Goal: Task Accomplishment & Management: Complete application form

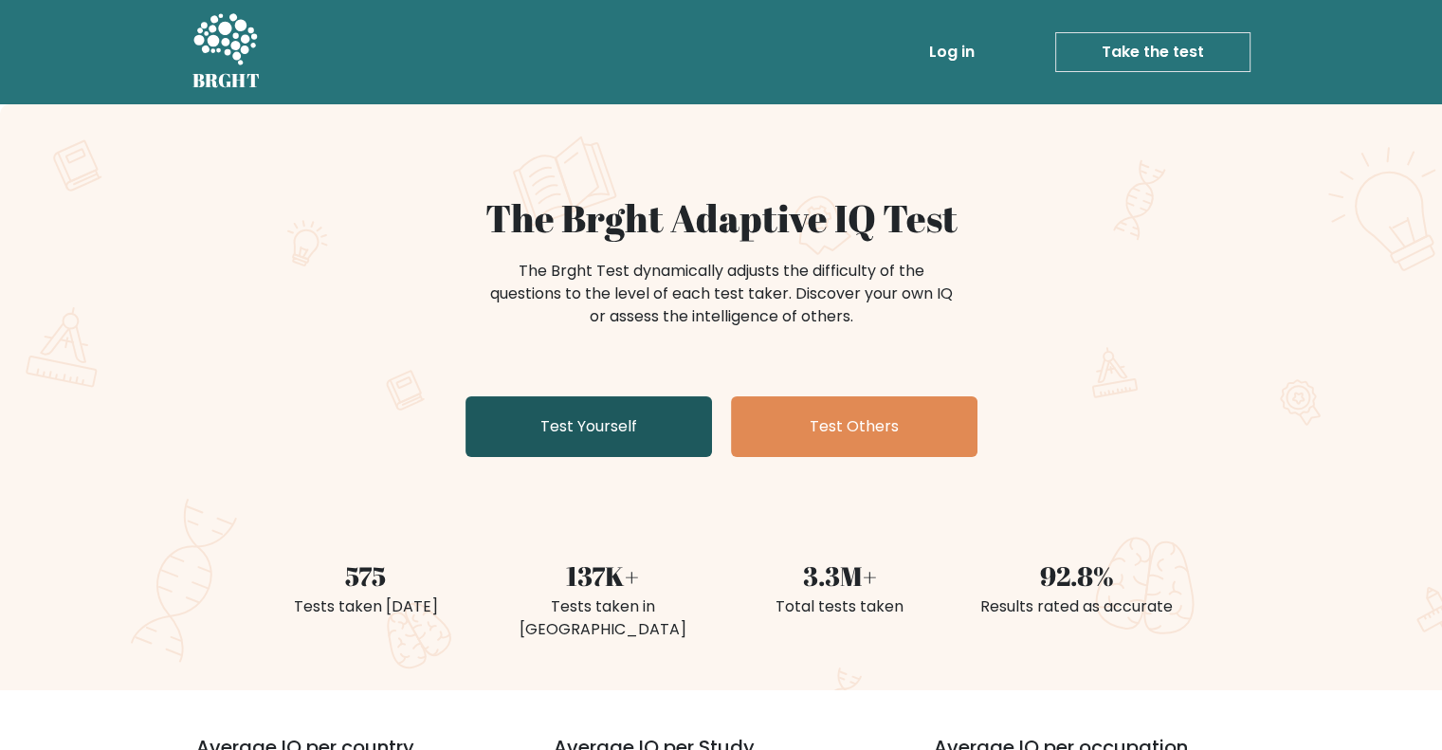
click at [561, 413] on link "Test Yourself" at bounding box center [588, 426] width 246 height 61
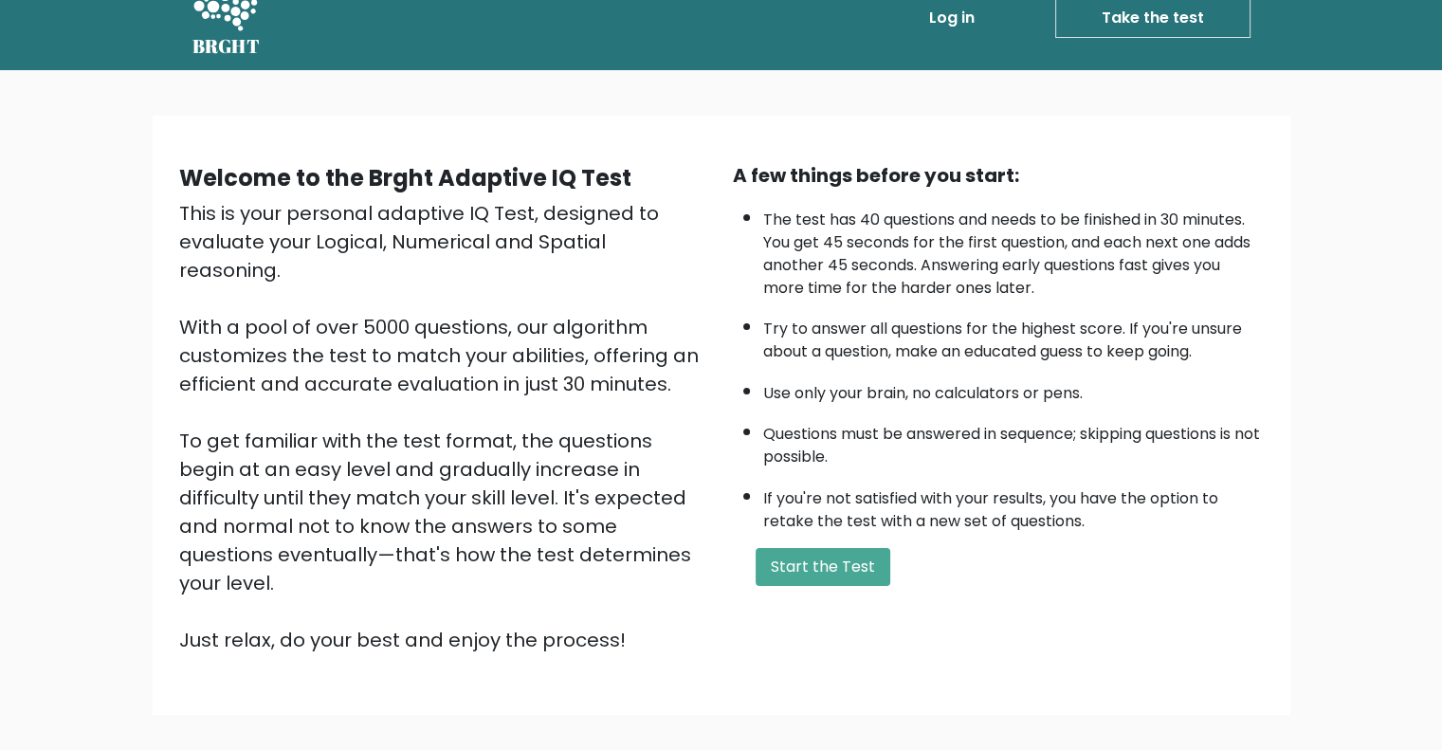
scroll to position [30, 0]
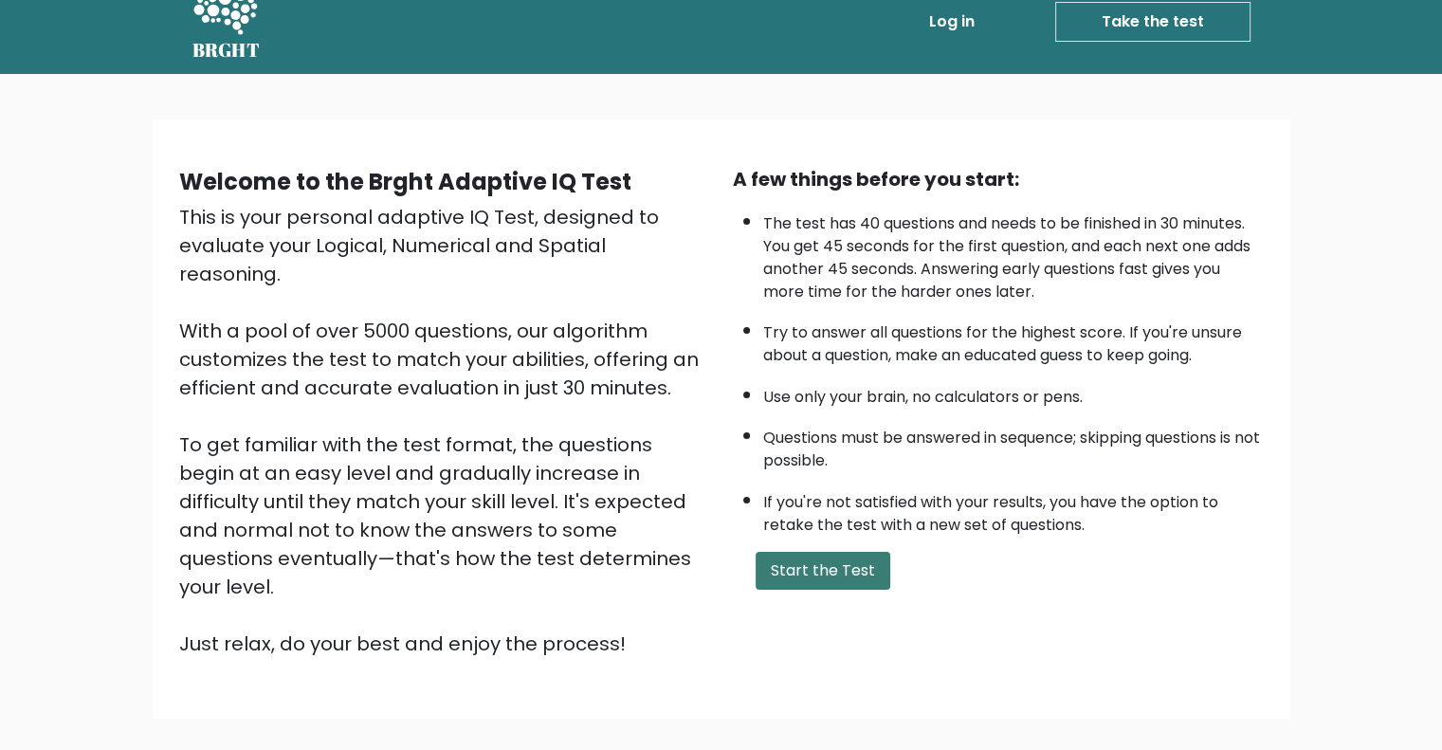
click at [815, 572] on button "Start the Test" at bounding box center [822, 571] width 135 height 38
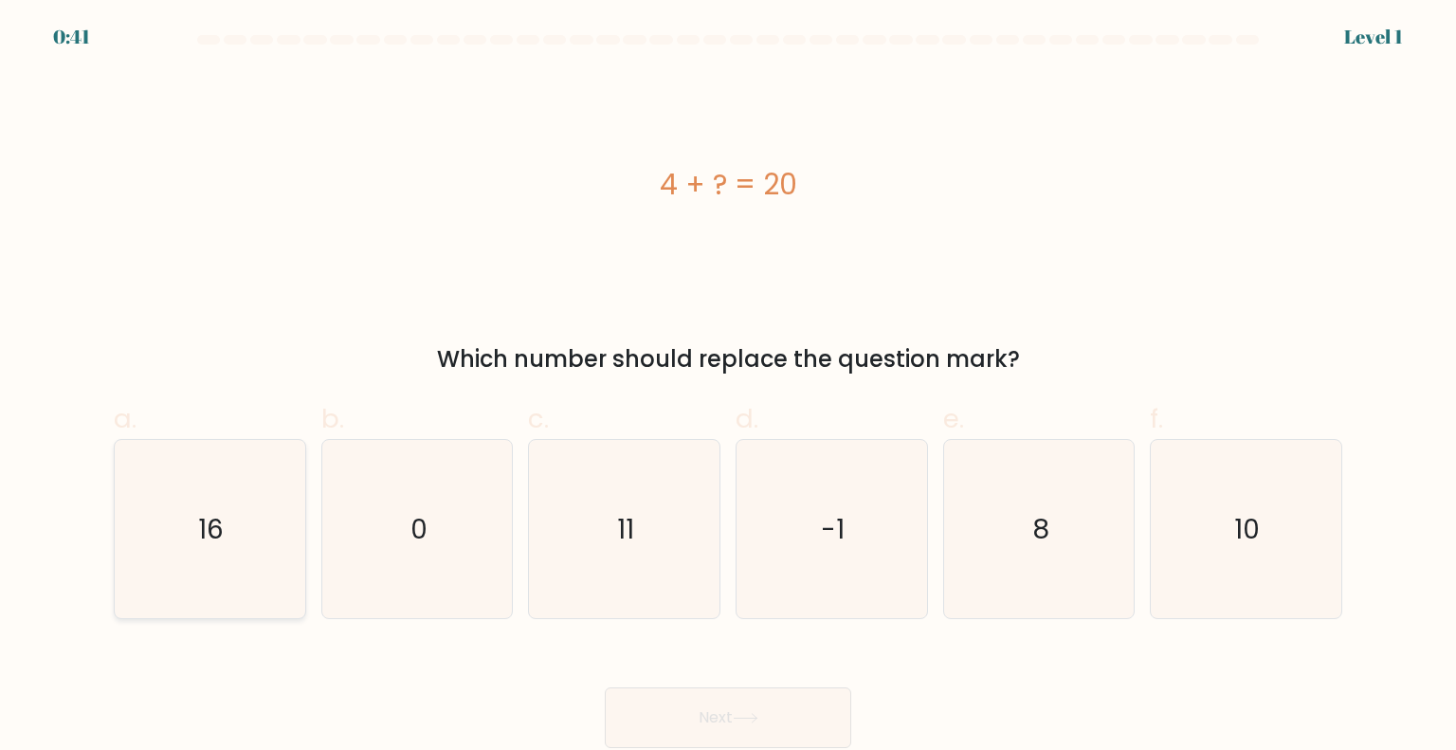
click at [202, 529] on text "16" at bounding box center [212, 528] width 26 height 38
click at [728, 388] on input "a. 16" at bounding box center [728, 381] width 1 height 12
radio input "true"
click at [674, 723] on button "Next" at bounding box center [728, 717] width 246 height 61
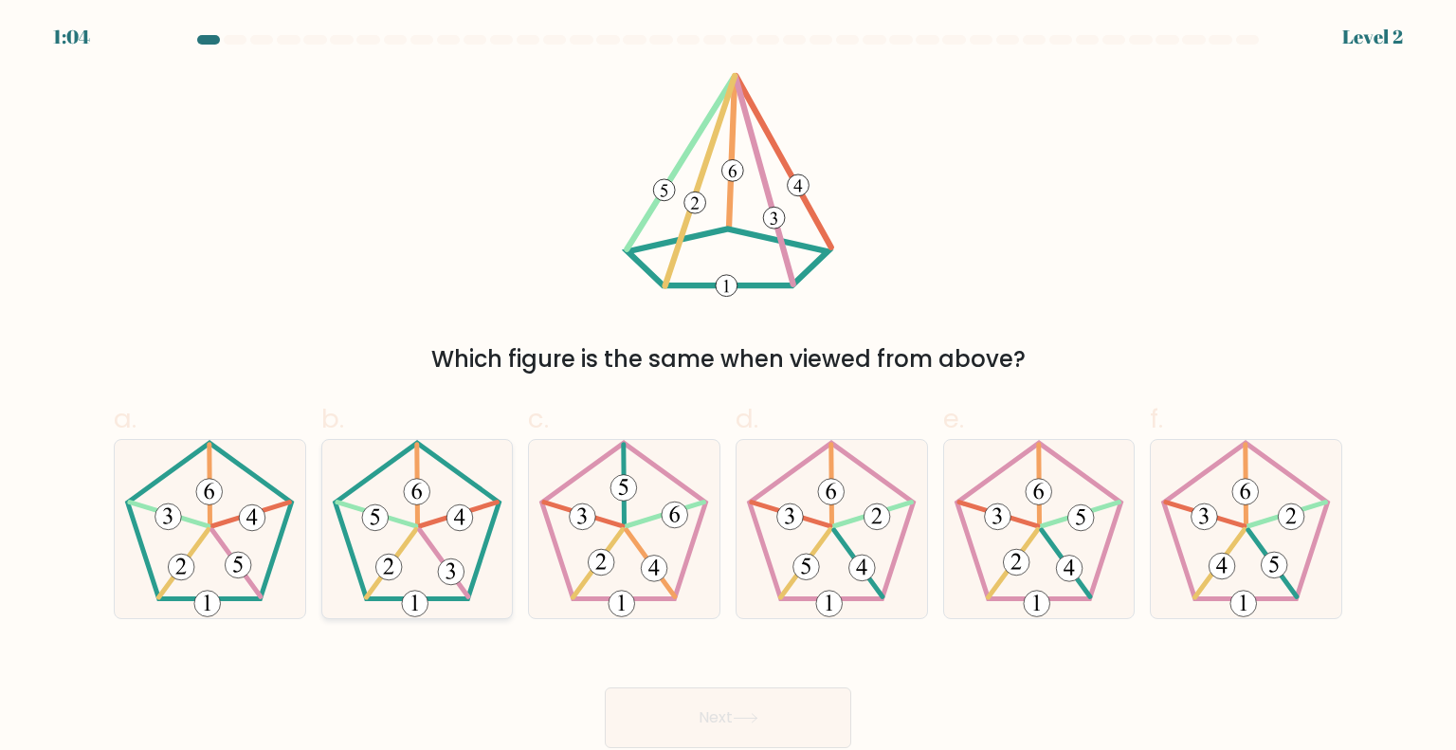
click at [427, 554] on icon at bounding box center [417, 529] width 178 height 178
click at [728, 388] on input "b." at bounding box center [728, 381] width 1 height 12
radio input "true"
click at [671, 724] on button "Next" at bounding box center [728, 717] width 246 height 61
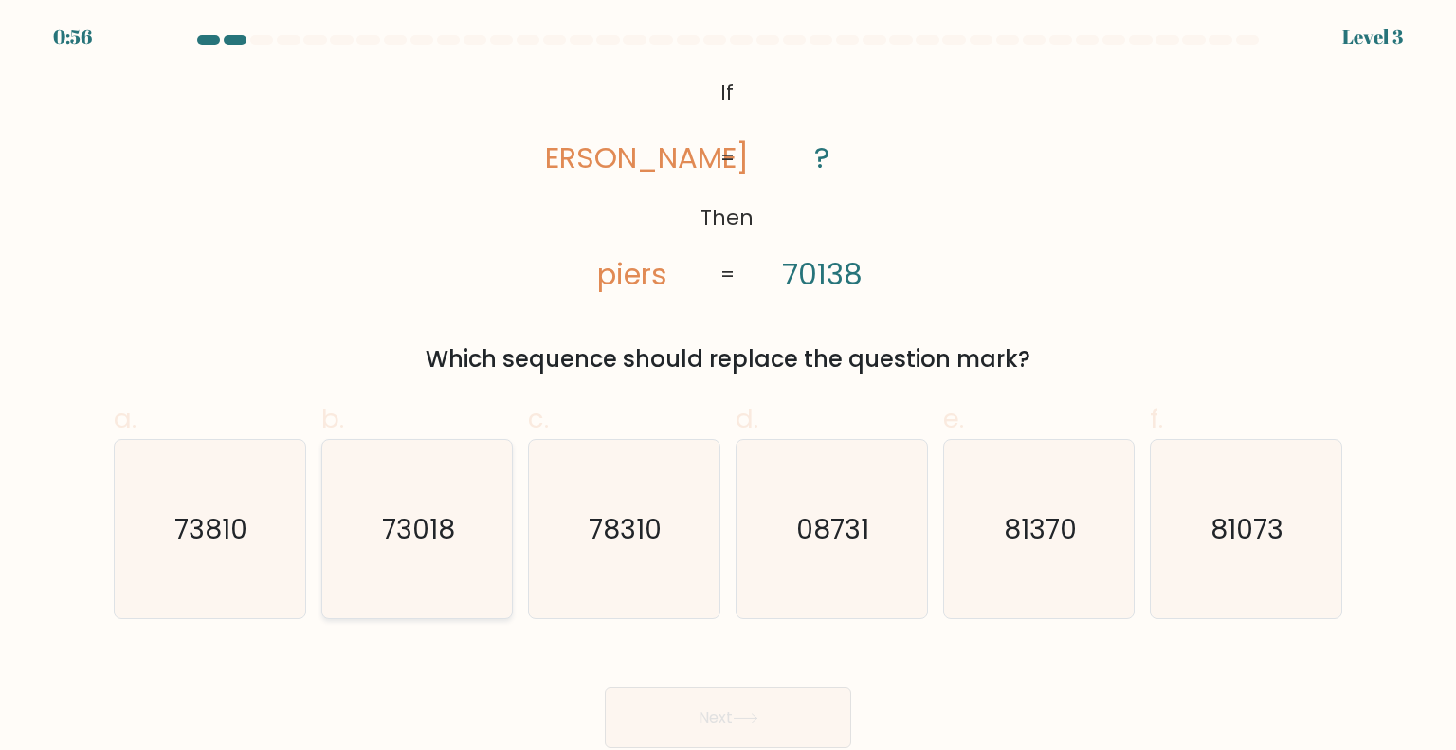
click at [388, 546] on text "73018" at bounding box center [418, 528] width 73 height 38
click at [728, 388] on input "b. 73018" at bounding box center [728, 381] width 1 height 12
radio input "true"
click at [723, 717] on button "Next" at bounding box center [728, 717] width 246 height 61
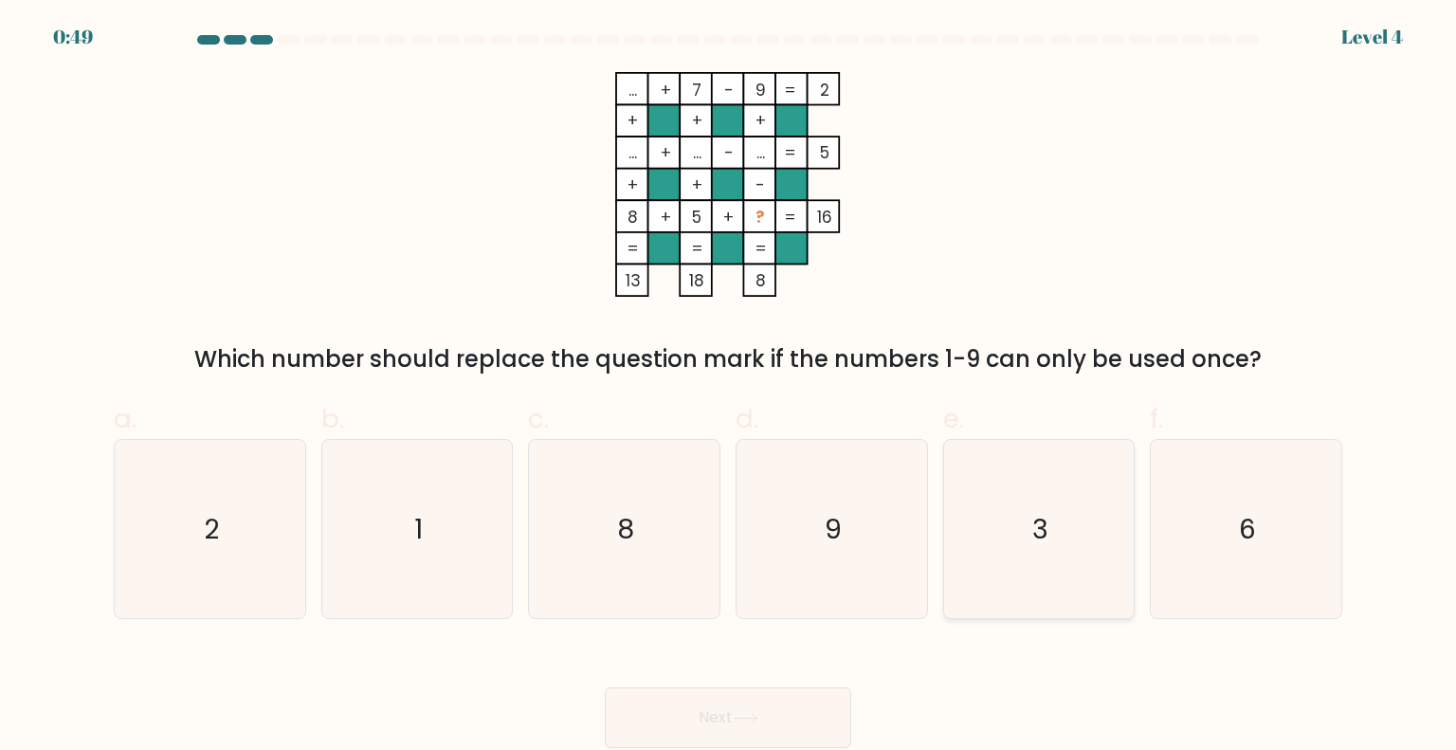
click at [1057, 556] on icon "3" at bounding box center [1039, 529] width 178 height 178
click at [729, 388] on input "e. 3" at bounding box center [728, 381] width 1 height 12
radio input "true"
click at [757, 708] on button "Next" at bounding box center [728, 717] width 246 height 61
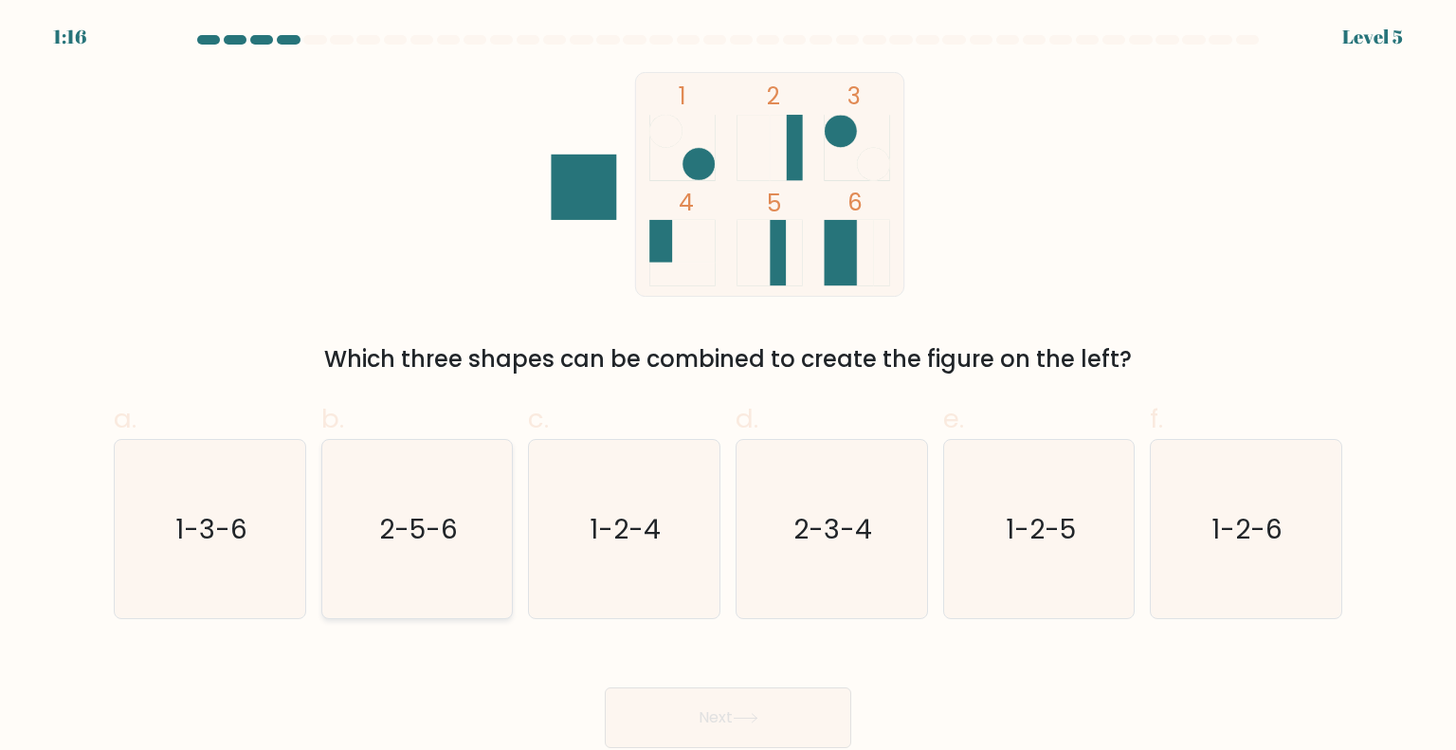
click at [394, 569] on icon "2-5-6" at bounding box center [417, 529] width 178 height 178
click at [728, 388] on input "b. 2-5-6" at bounding box center [728, 381] width 1 height 12
radio input "true"
click at [750, 707] on button "Next" at bounding box center [728, 717] width 246 height 61
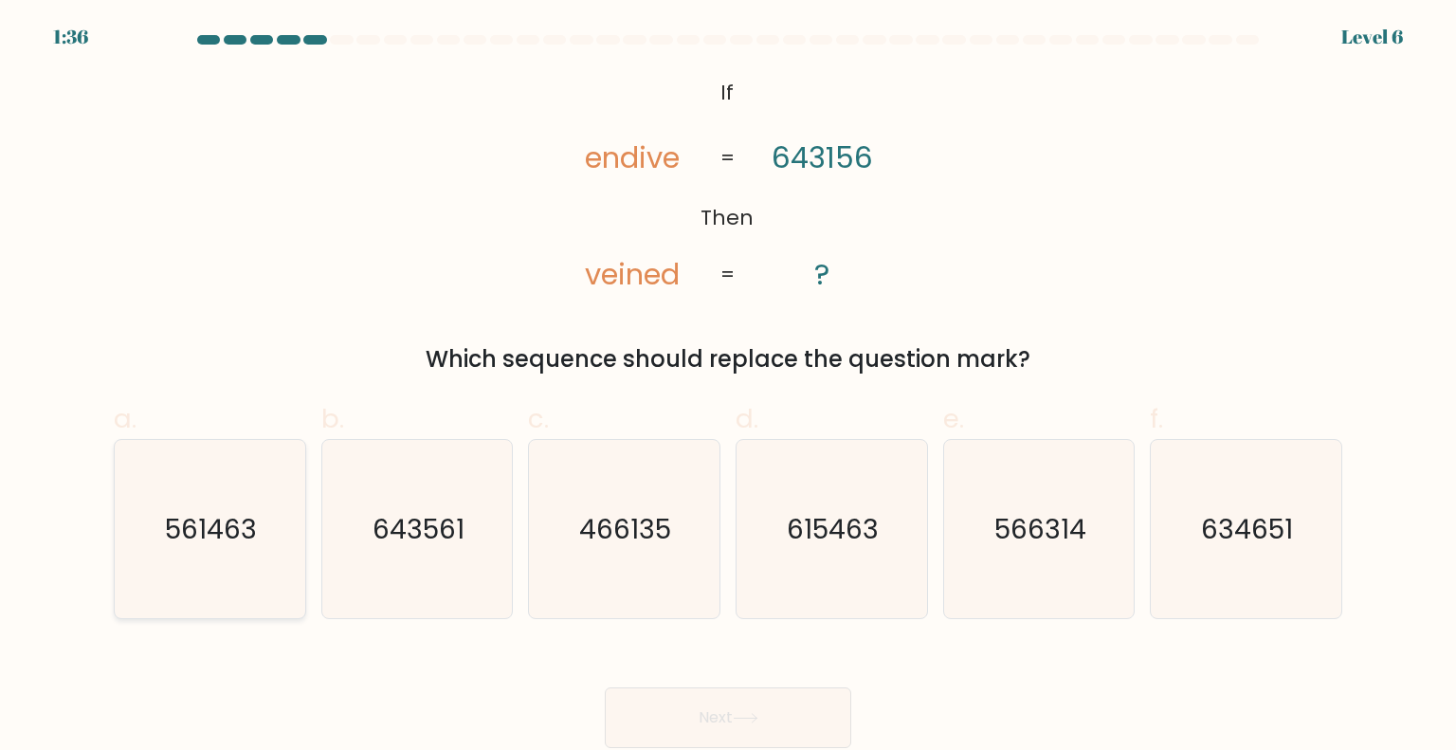
click at [232, 541] on text "561463" at bounding box center [212, 528] width 92 height 38
click at [728, 388] on input "a. 561463" at bounding box center [728, 381] width 1 height 12
radio input "true"
click at [763, 707] on button "Next" at bounding box center [728, 717] width 246 height 61
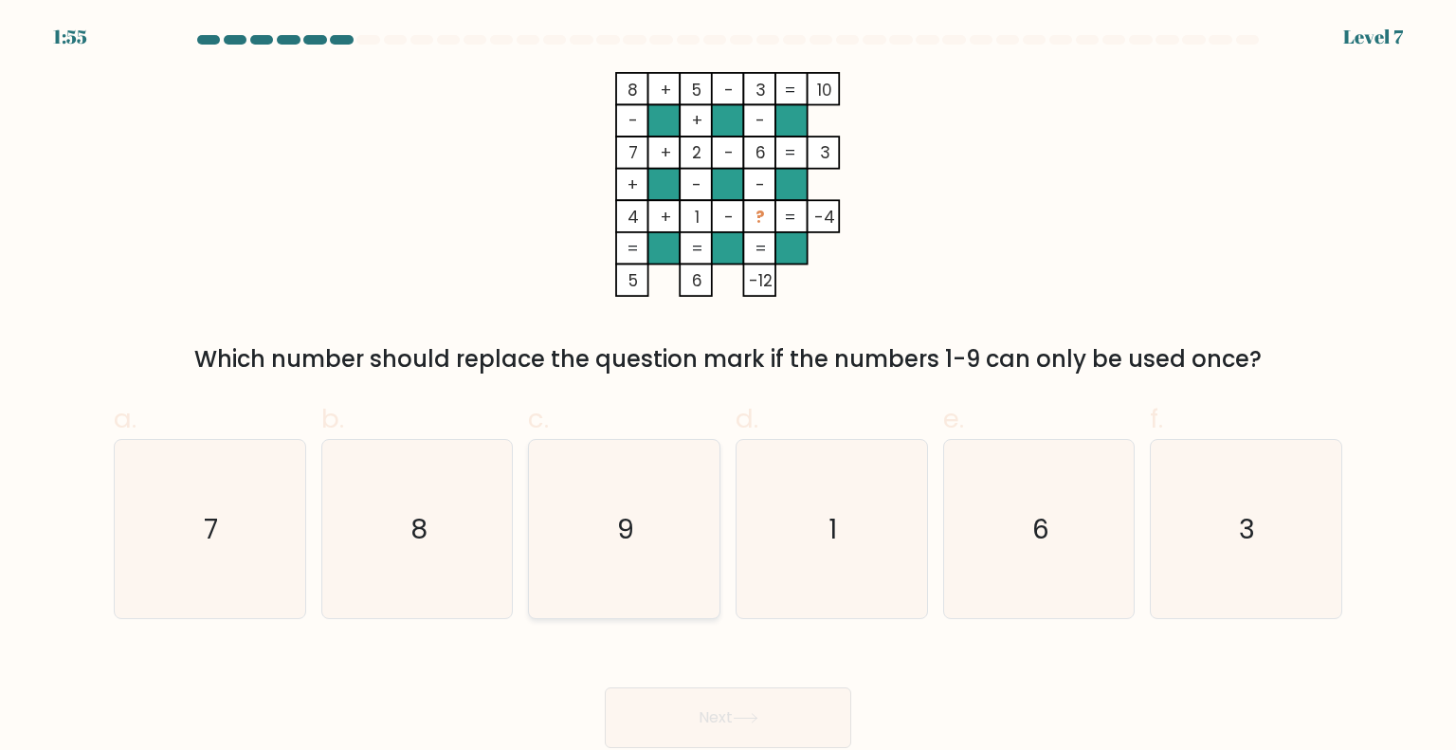
click at [650, 558] on icon "9" at bounding box center [624, 529] width 178 height 178
click at [728, 388] on input "c. 9" at bounding box center [728, 381] width 1 height 12
radio input "true"
click at [779, 709] on button "Next" at bounding box center [728, 717] width 246 height 61
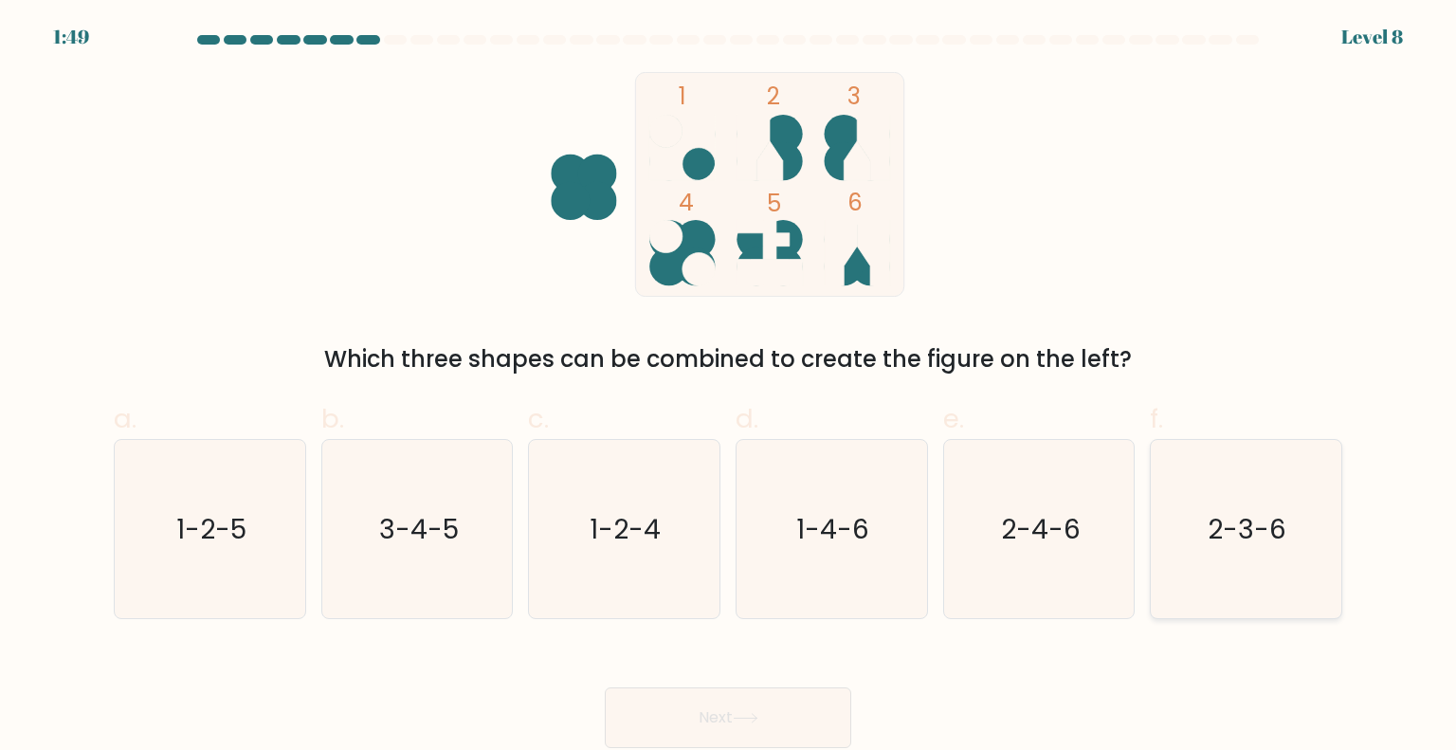
click at [1266, 537] on text "2-3-6" at bounding box center [1248, 528] width 79 height 38
click at [729, 388] on input "f. 2-3-6" at bounding box center [728, 381] width 1 height 12
radio input "true"
click at [720, 719] on button "Next" at bounding box center [728, 717] width 246 height 61
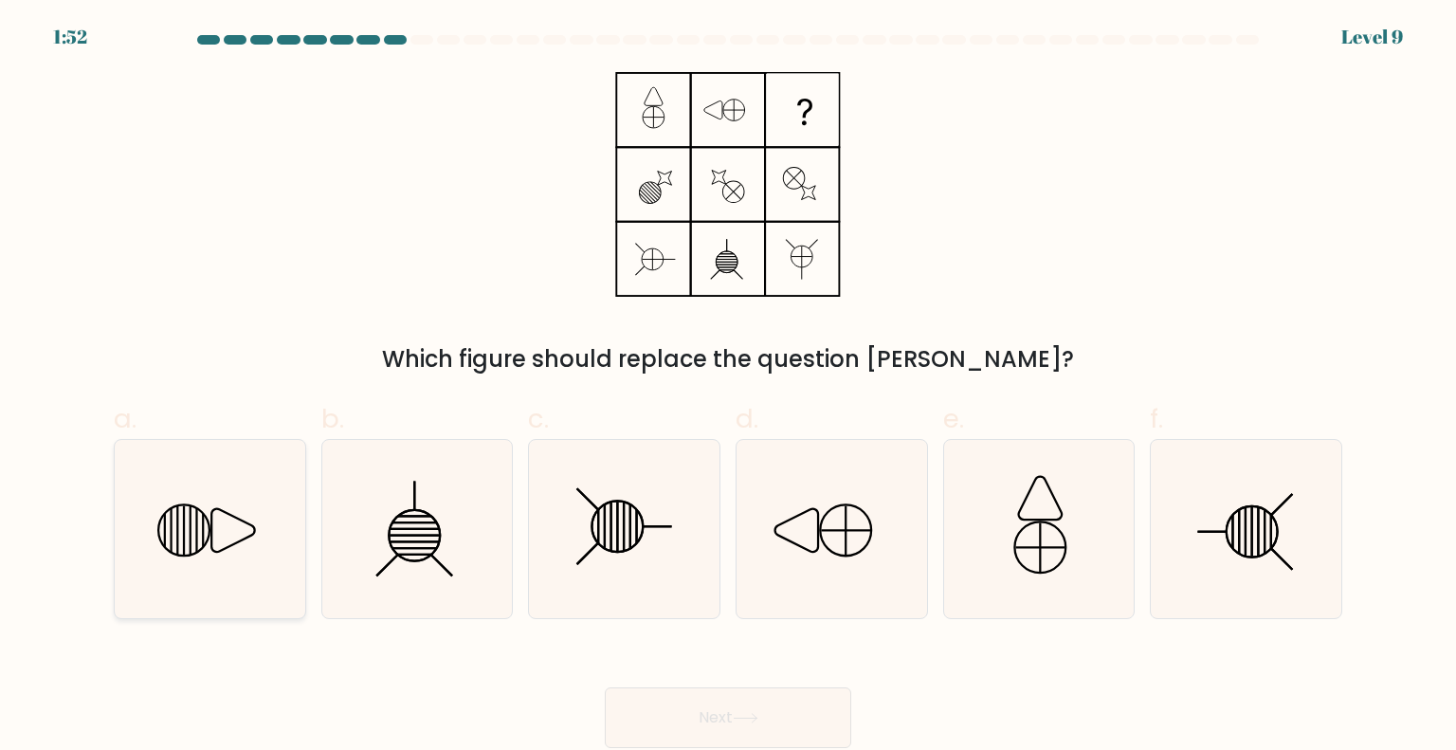
click at [212, 522] on icon at bounding box center [234, 530] width 44 height 44
click at [728, 388] on input "a." at bounding box center [728, 381] width 1 height 12
radio input "true"
click at [742, 723] on button "Next" at bounding box center [728, 717] width 246 height 61
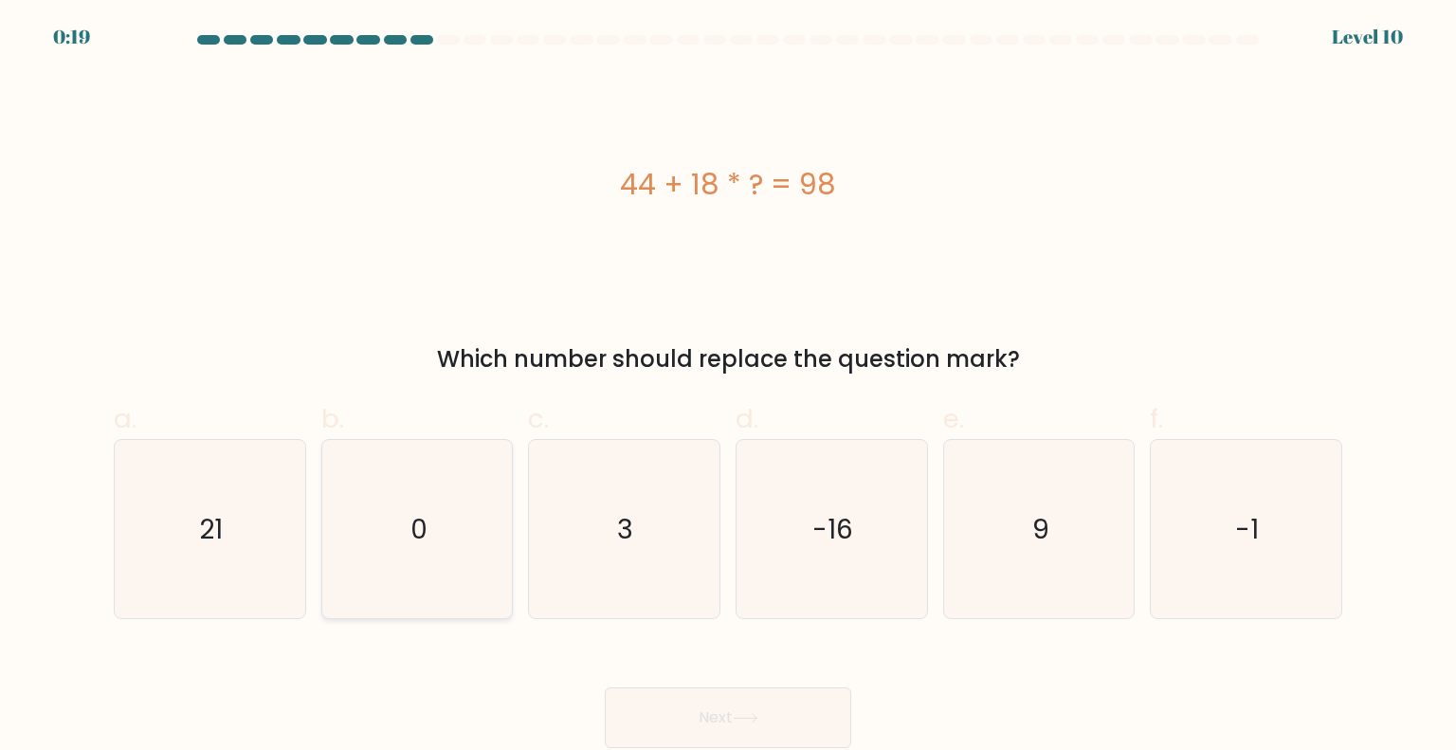
click at [446, 559] on icon "0" at bounding box center [417, 529] width 178 height 178
click at [728, 388] on input "b. 0" at bounding box center [728, 381] width 1 height 12
radio input "true"
click at [749, 713] on icon at bounding box center [746, 718] width 26 height 10
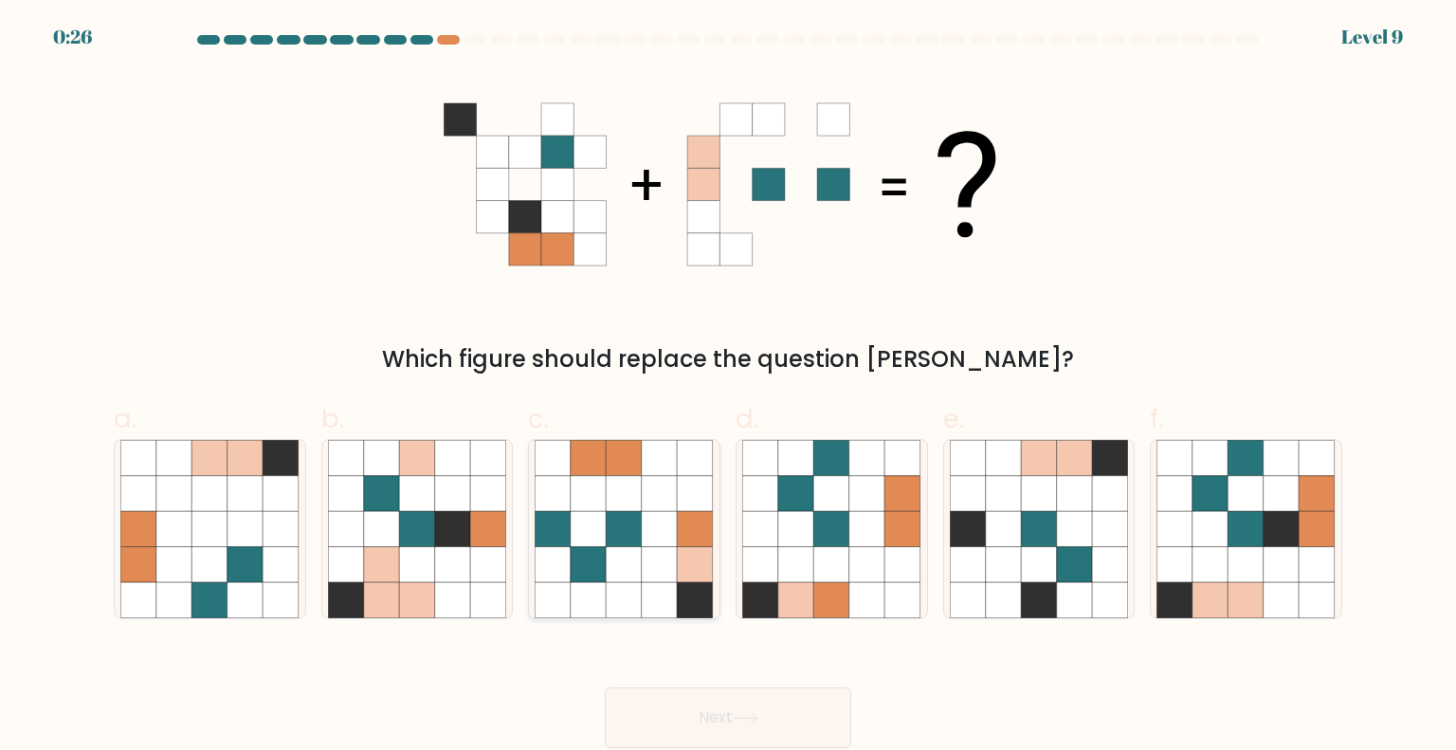
click at [591, 579] on icon at bounding box center [589, 565] width 36 height 36
click at [728, 388] on input "c." at bounding box center [728, 381] width 1 height 12
radio input "true"
click at [717, 720] on button "Next" at bounding box center [728, 717] width 246 height 61
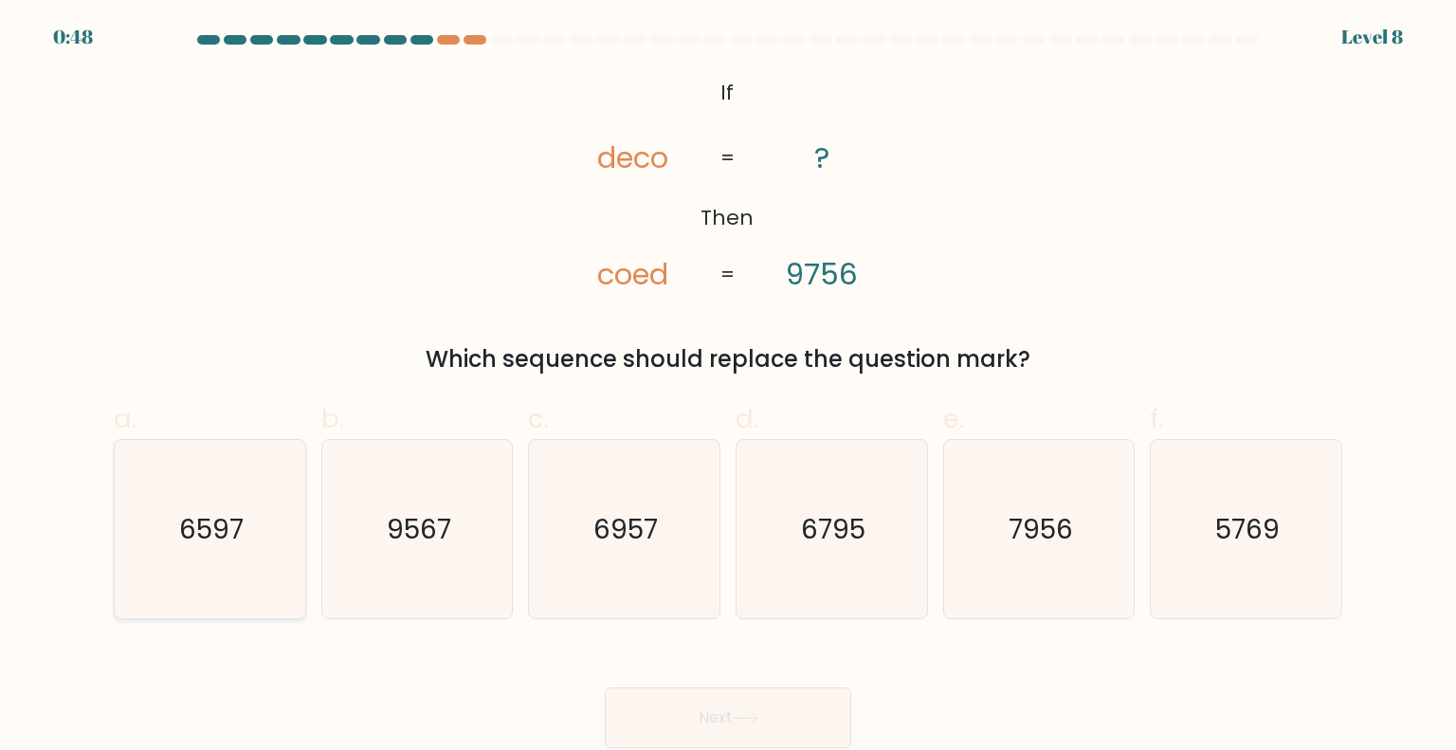
click at [222, 524] on text "6597" at bounding box center [211, 528] width 64 height 38
click at [728, 388] on input "a. 6597" at bounding box center [728, 381] width 1 height 12
radio input "true"
click at [751, 694] on button "Next" at bounding box center [728, 717] width 246 height 61
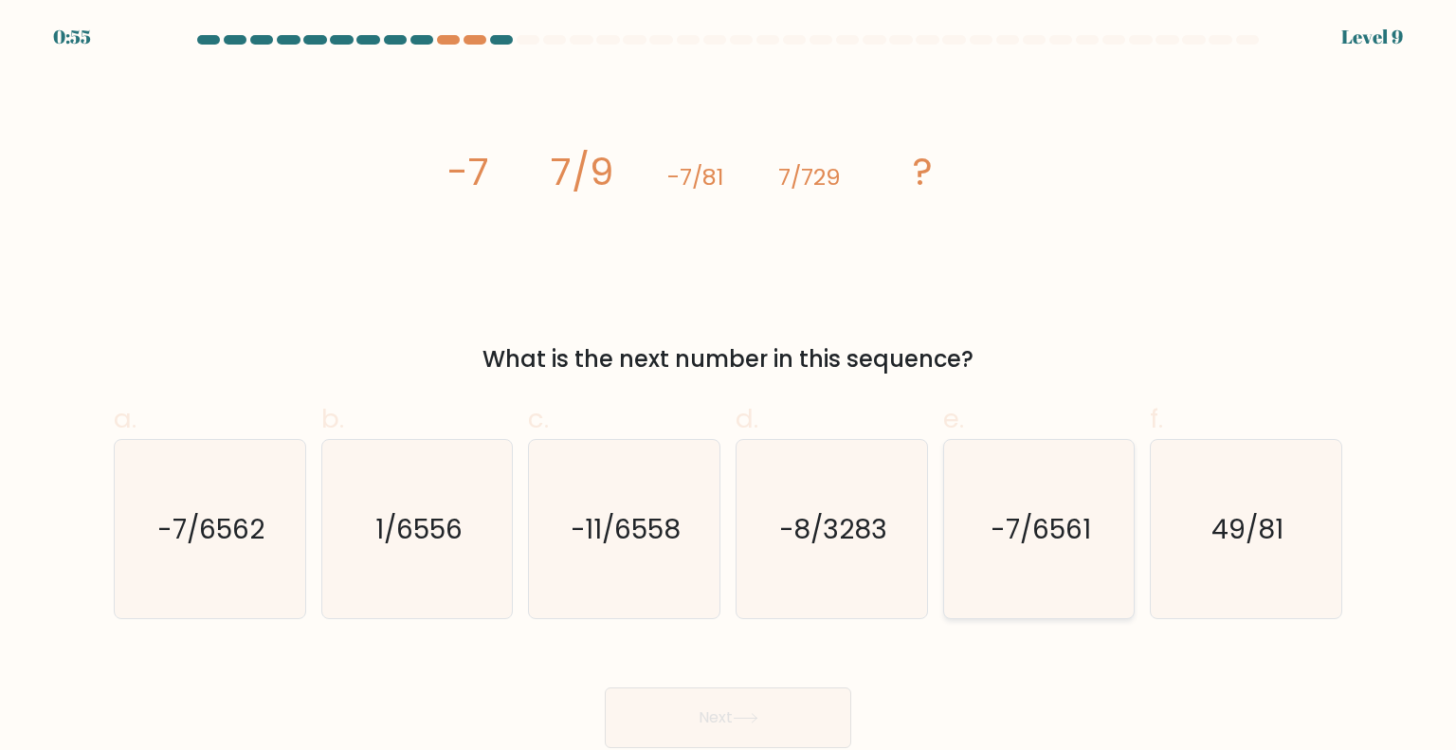
click at [1020, 555] on icon "-7/6561" at bounding box center [1039, 529] width 178 height 178
click at [729, 388] on input "e. -7/6561" at bounding box center [728, 381] width 1 height 12
radio input "true"
click at [709, 716] on button "Next" at bounding box center [728, 717] width 246 height 61
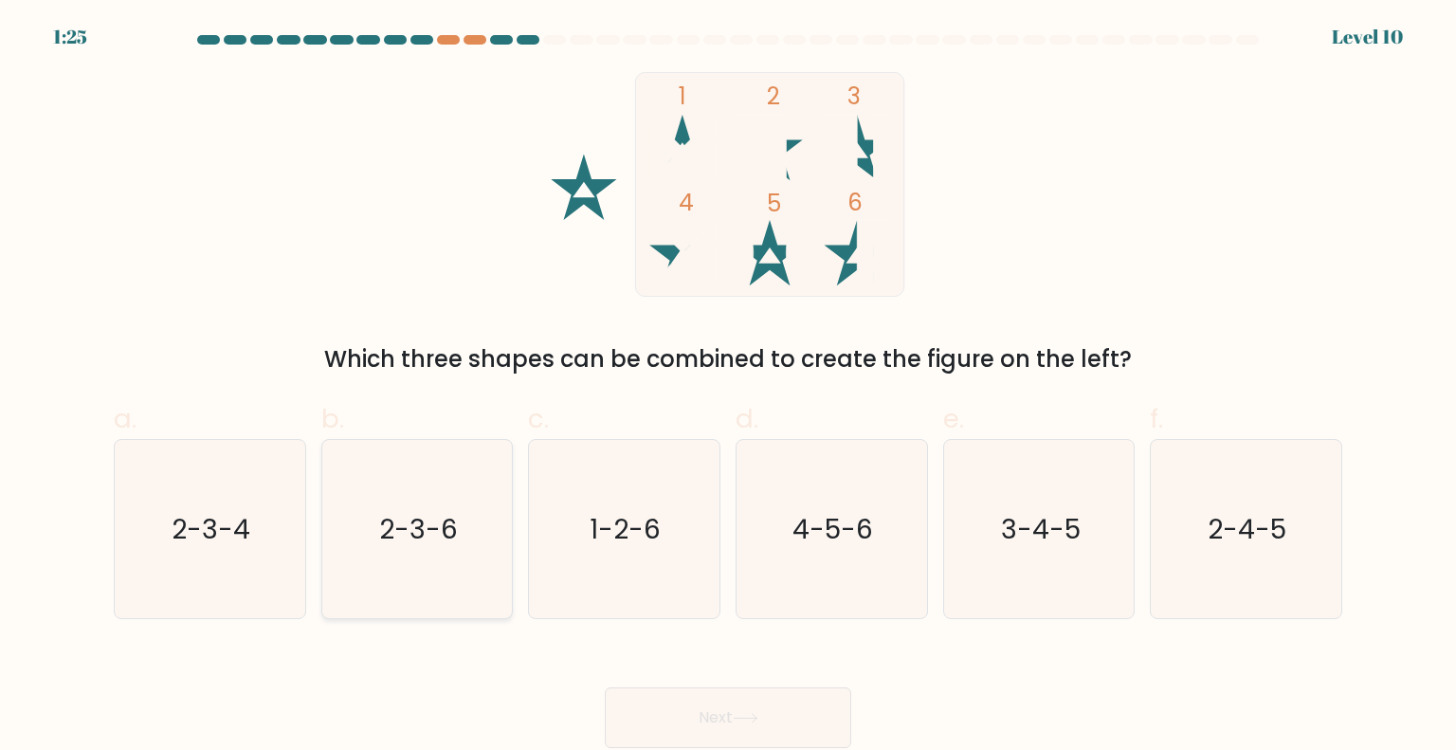
click at [406, 521] on text "2-3-6" at bounding box center [418, 528] width 79 height 38
click at [728, 388] on input "b. 2-3-6" at bounding box center [728, 381] width 1 height 12
radio input "true"
click at [749, 715] on icon at bounding box center [746, 718] width 26 height 10
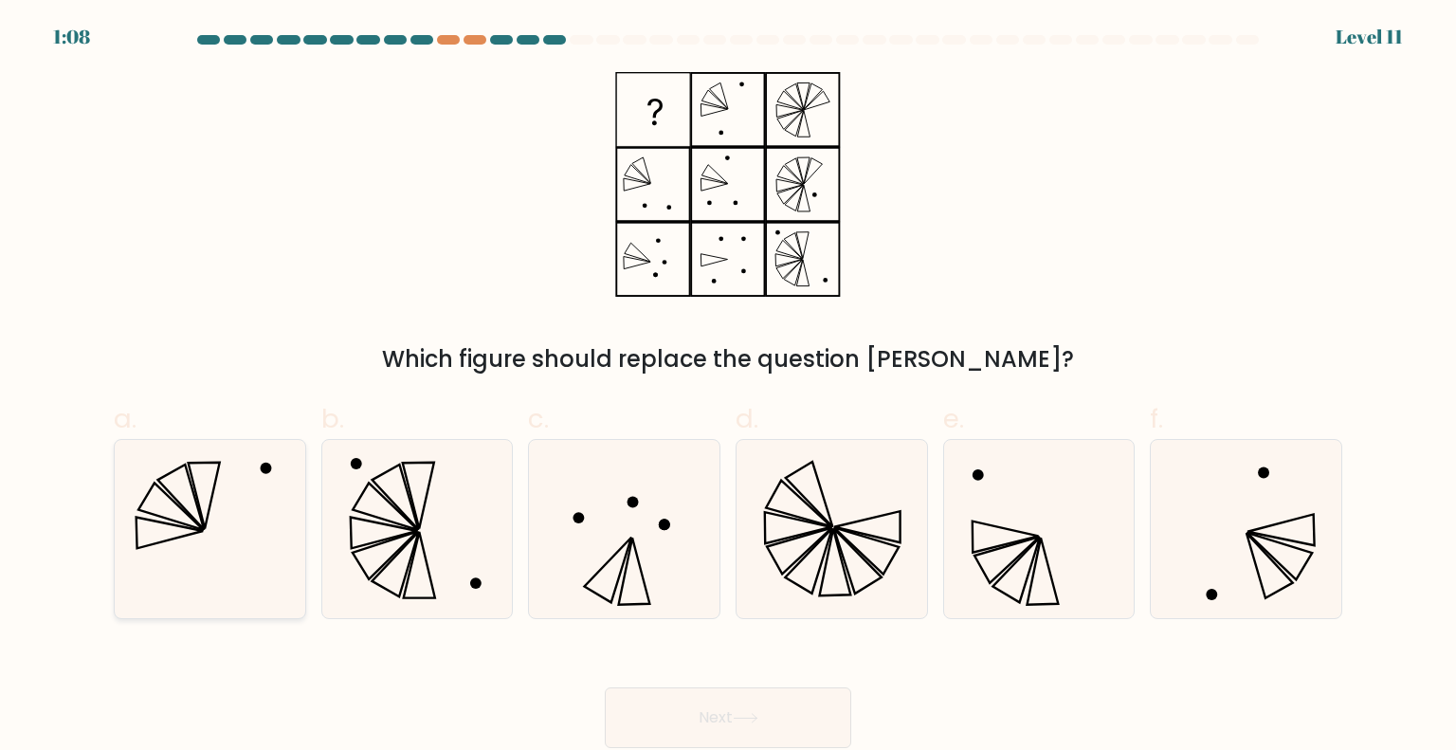
click at [214, 573] on icon at bounding box center [209, 529] width 178 height 178
click at [728, 388] on input "a." at bounding box center [728, 381] width 1 height 12
radio input "true"
click at [672, 716] on button "Next" at bounding box center [728, 717] width 246 height 61
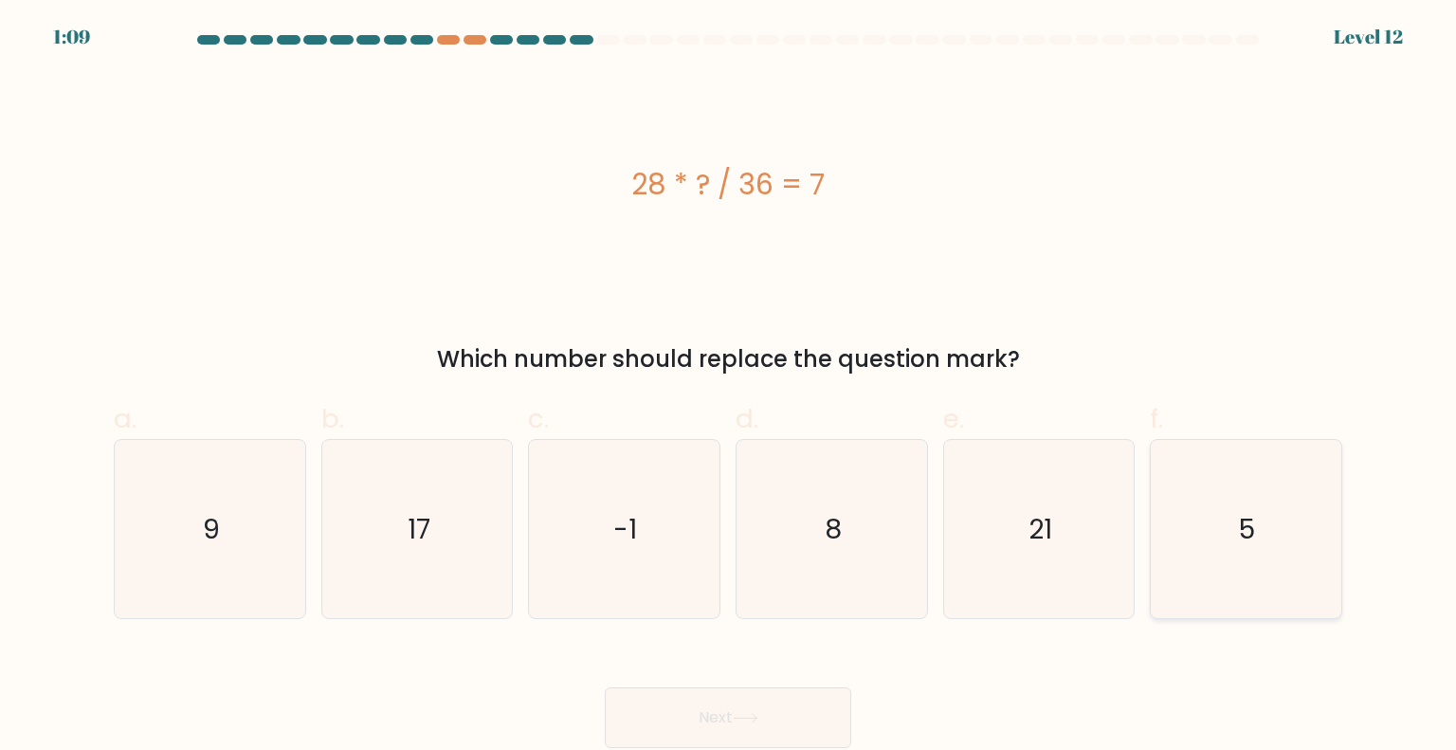
click at [1181, 572] on icon "5" at bounding box center [1245, 529] width 178 height 178
click at [729, 388] on input "f. 5" at bounding box center [728, 381] width 1 height 12
radio input "true"
click at [796, 700] on button "Next" at bounding box center [728, 717] width 246 height 61
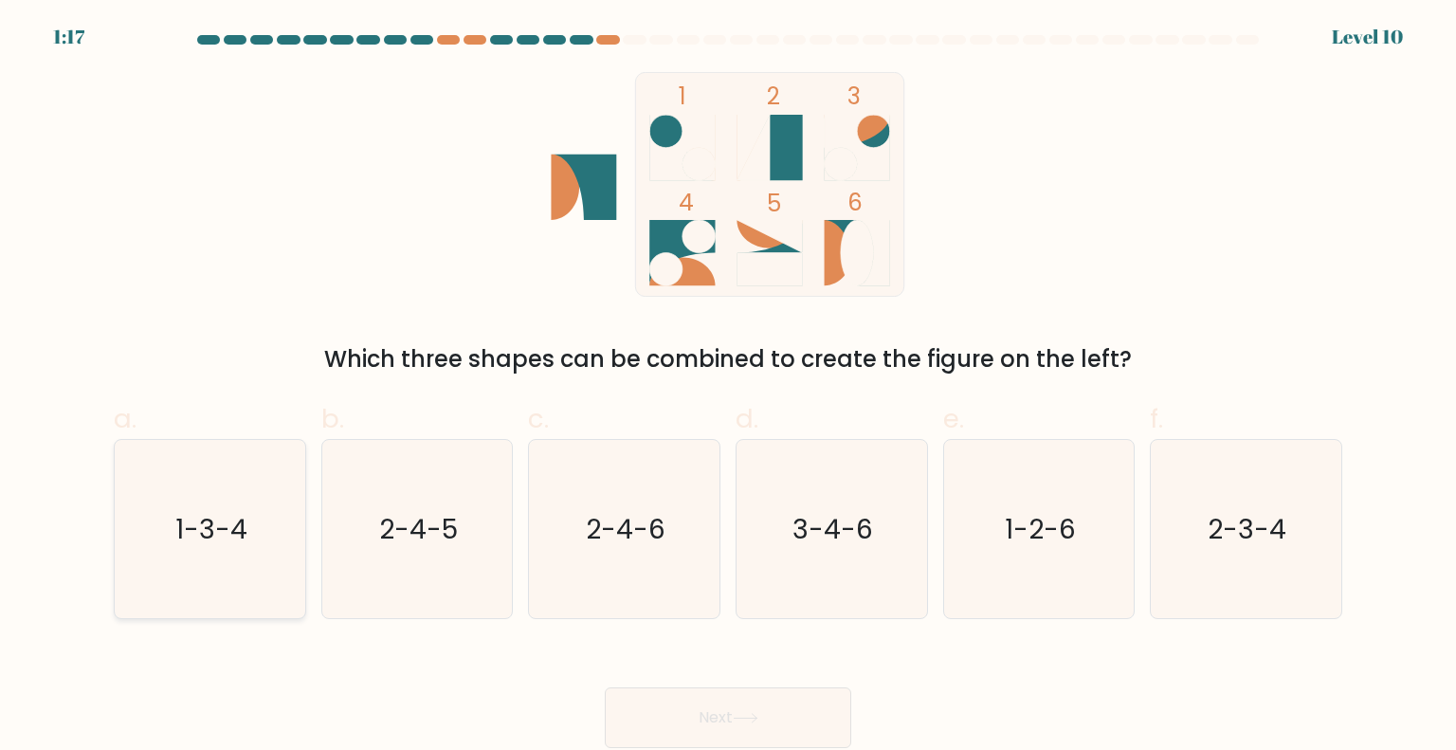
click at [206, 522] on text "1-3-4" at bounding box center [211, 528] width 72 height 38
click at [728, 388] on input "a. 1-3-4" at bounding box center [728, 381] width 1 height 12
radio input "true"
click at [704, 726] on button "Next" at bounding box center [728, 717] width 246 height 61
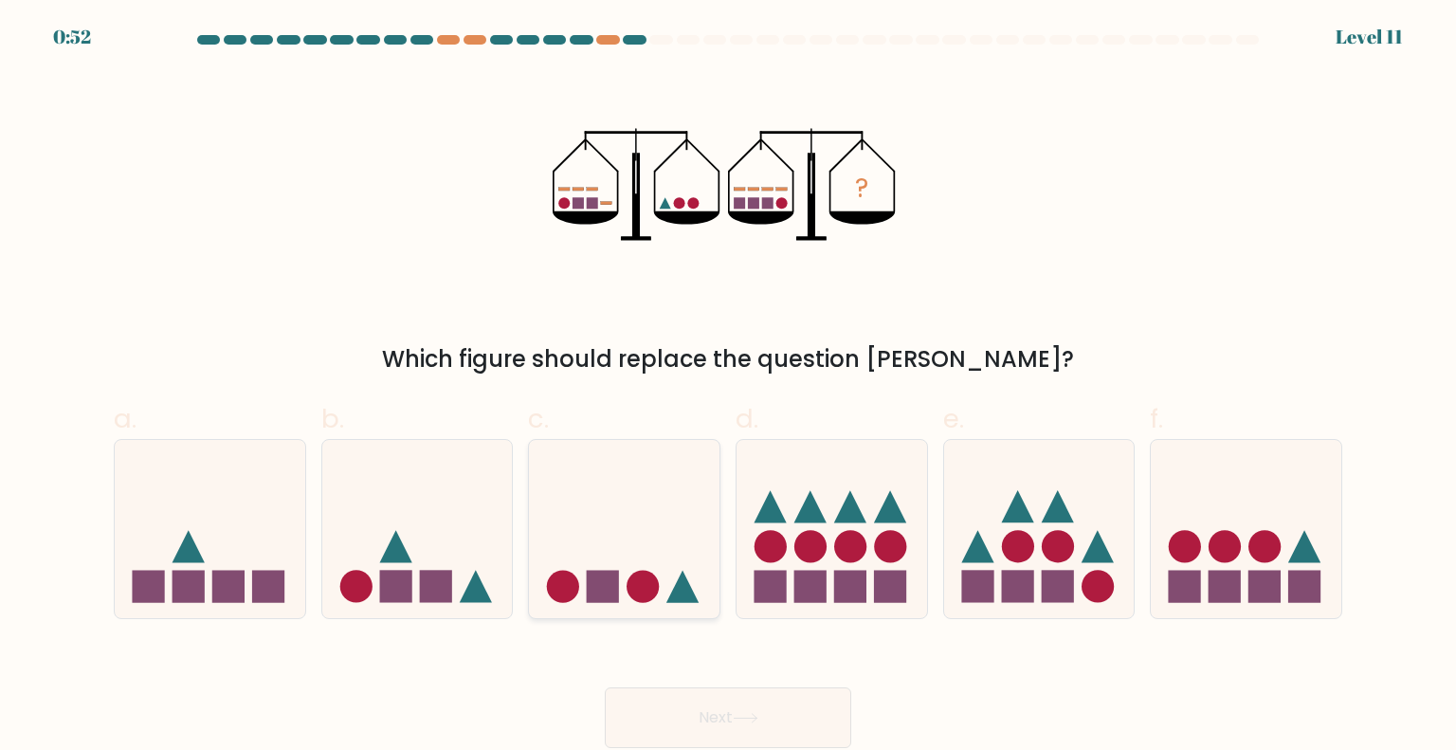
click at [641, 556] on icon at bounding box center [624, 528] width 191 height 157
click at [728, 388] on input "c." at bounding box center [728, 381] width 1 height 12
radio input "true"
click at [651, 705] on button "Next" at bounding box center [728, 717] width 246 height 61
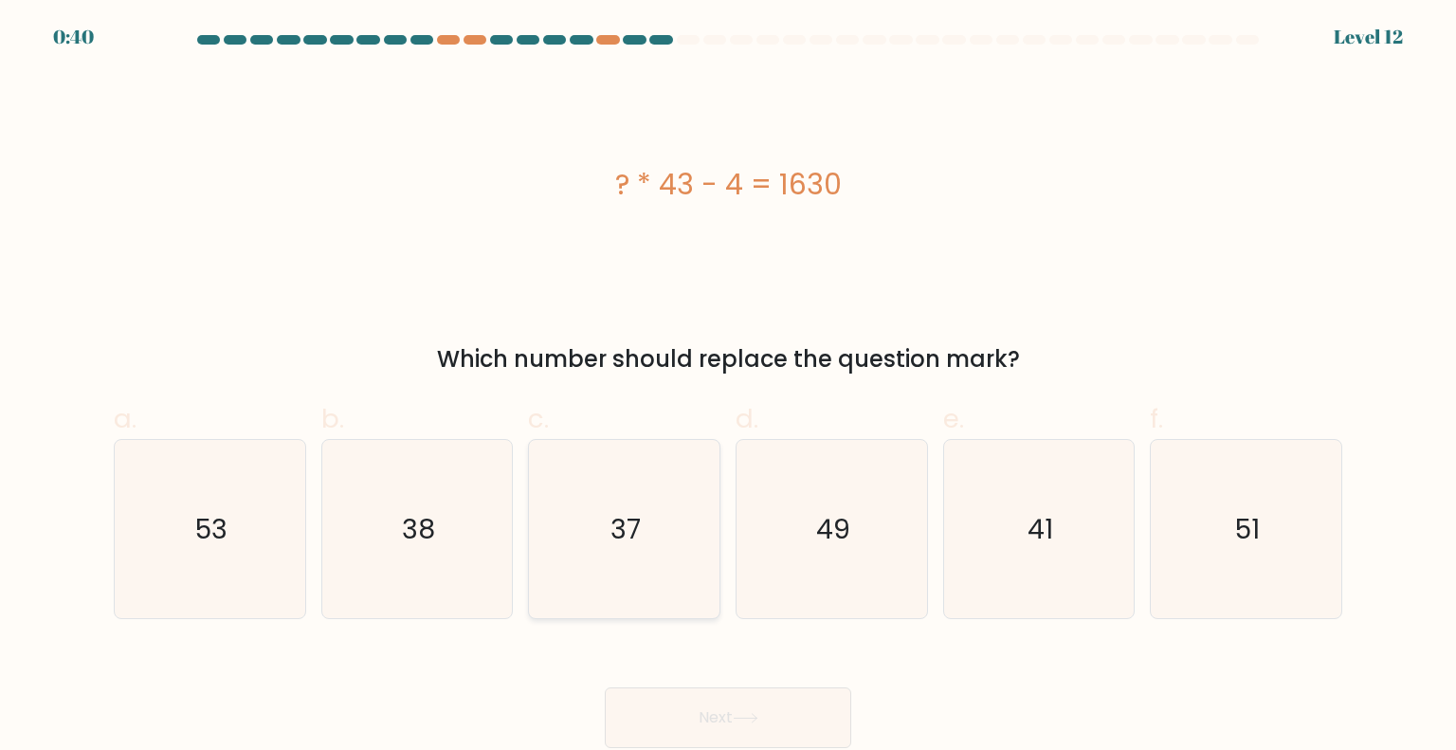
click at [662, 553] on icon "37" at bounding box center [624, 529] width 178 height 178
click at [728, 388] on input "c. 37" at bounding box center [728, 381] width 1 height 12
radio input "true"
click at [713, 713] on button "Next" at bounding box center [728, 717] width 246 height 61
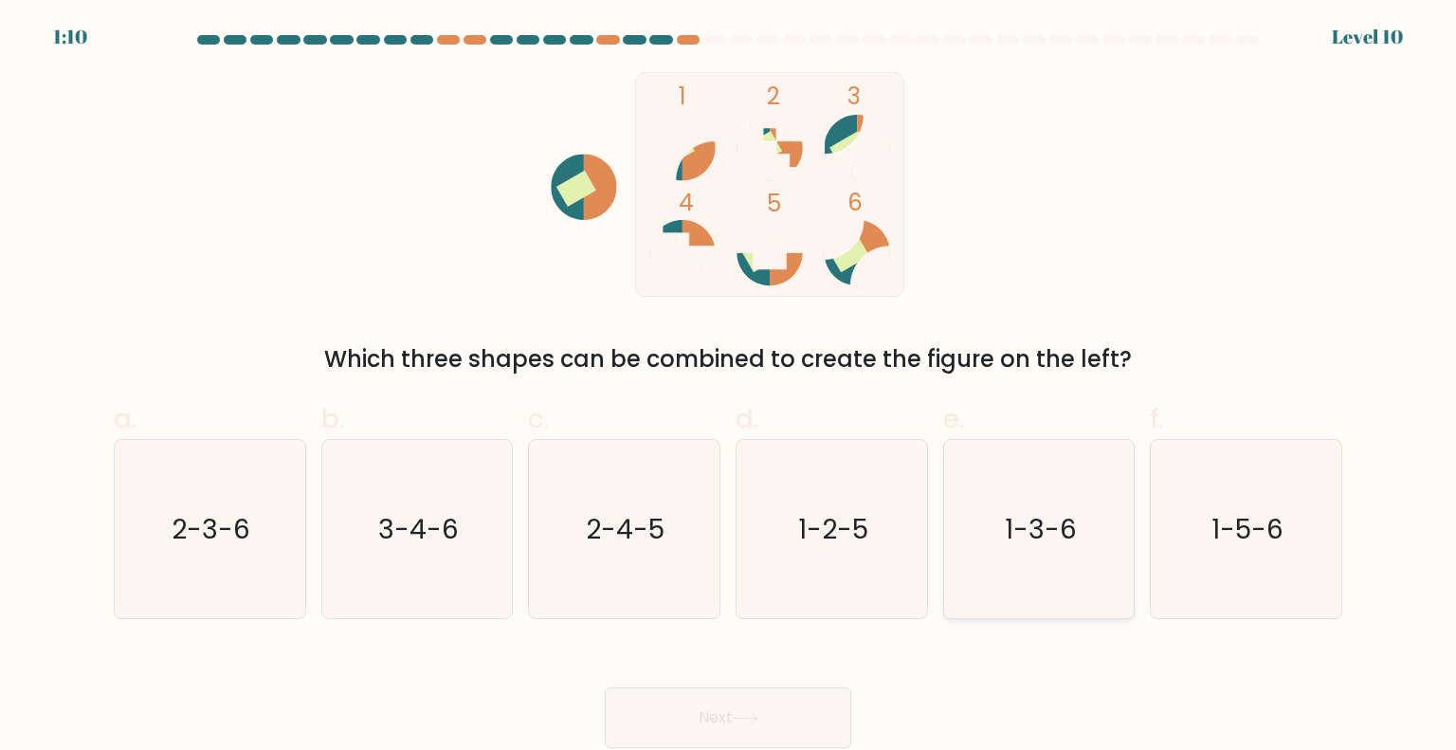
click at [1040, 558] on icon "1-3-6" at bounding box center [1039, 529] width 178 height 178
click at [729, 388] on input "e. 1-3-6" at bounding box center [728, 381] width 1 height 12
radio input "true"
click at [727, 716] on button "Next" at bounding box center [728, 717] width 246 height 61
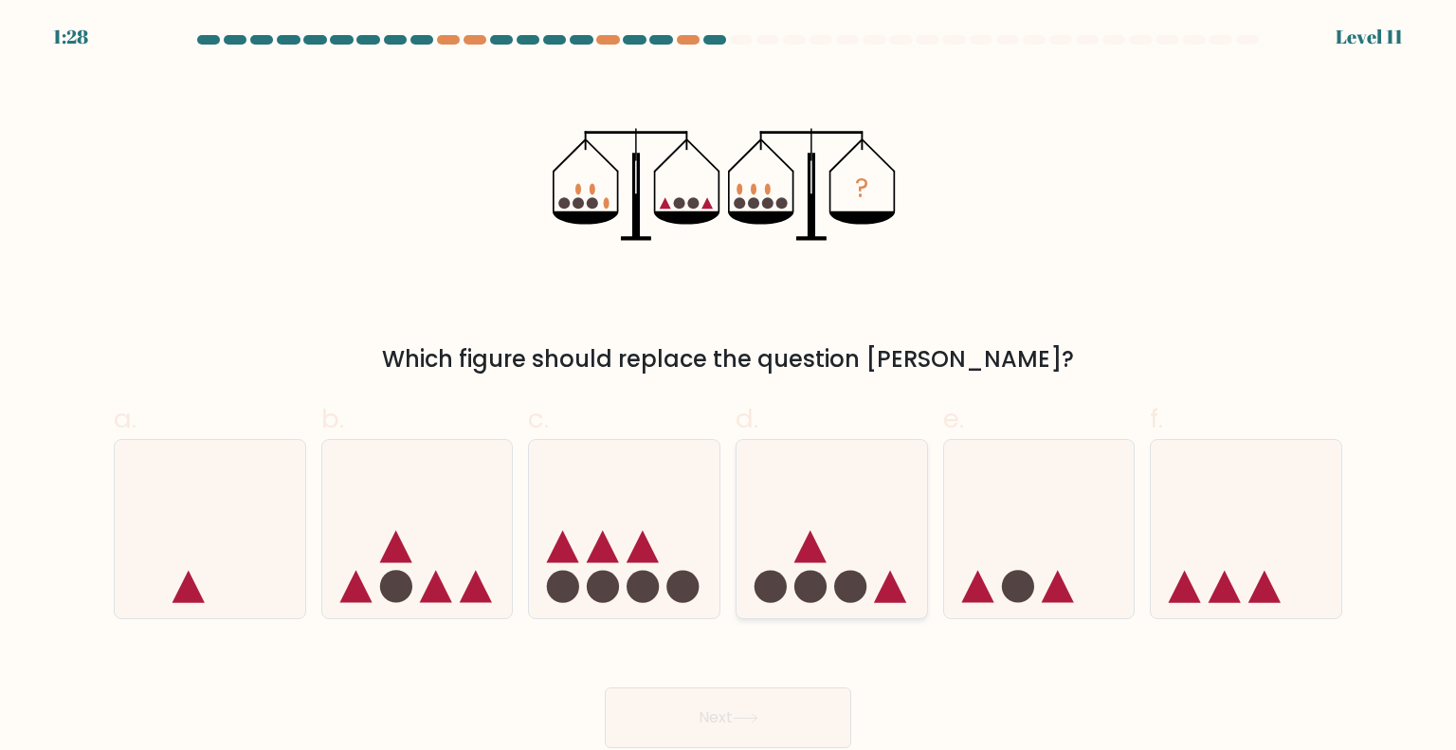
click at [845, 568] on icon at bounding box center [831, 528] width 191 height 157
click at [729, 388] on input "d." at bounding box center [728, 381] width 1 height 12
radio input "true"
click at [776, 711] on button "Next" at bounding box center [728, 717] width 246 height 61
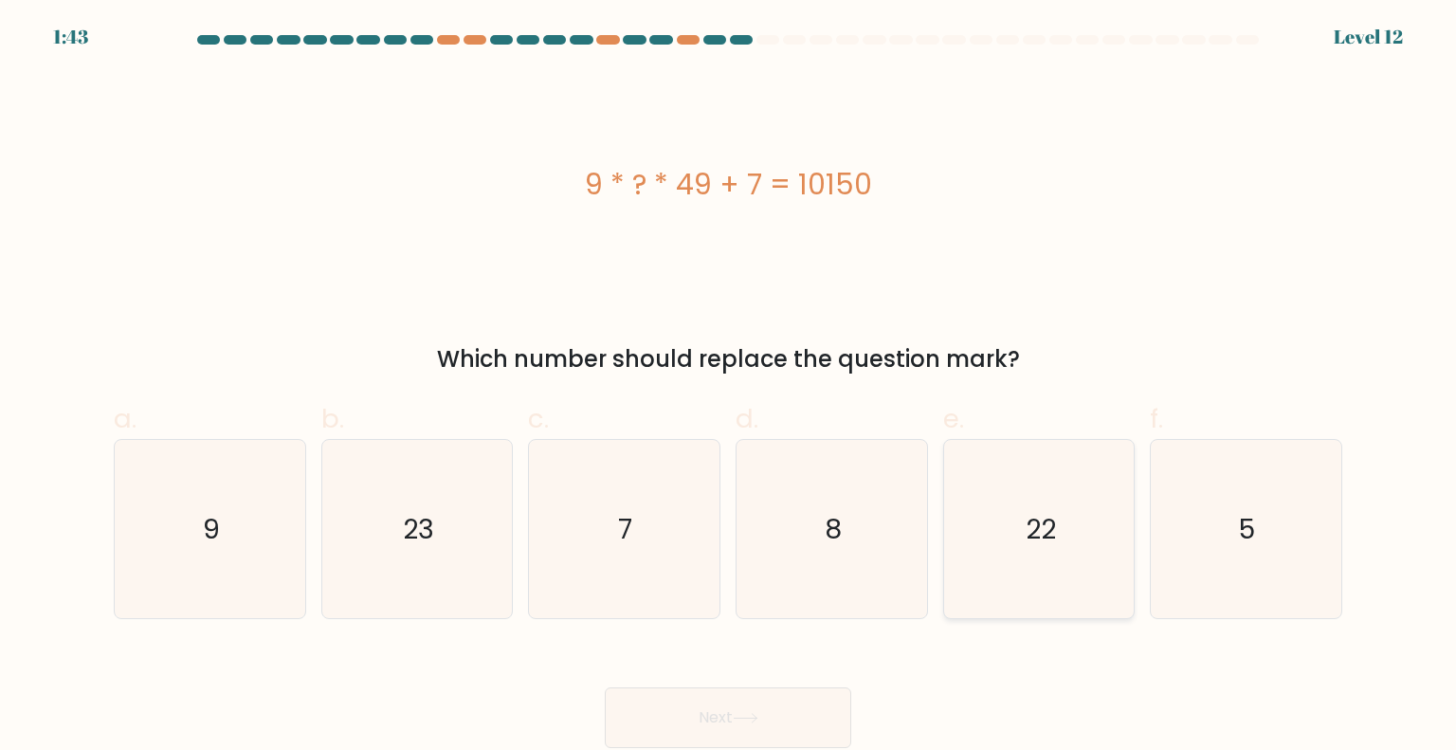
click at [1077, 578] on icon "22" at bounding box center [1039, 529] width 178 height 178
click at [729, 388] on input "e. 22" at bounding box center [728, 381] width 1 height 12
radio input "true"
drag, startPoint x: 1077, startPoint y: 578, endPoint x: 711, endPoint y: 775, distance: 415.6
click at [711, 749] on html "1:41 Level 12" at bounding box center [728, 375] width 1456 height 750
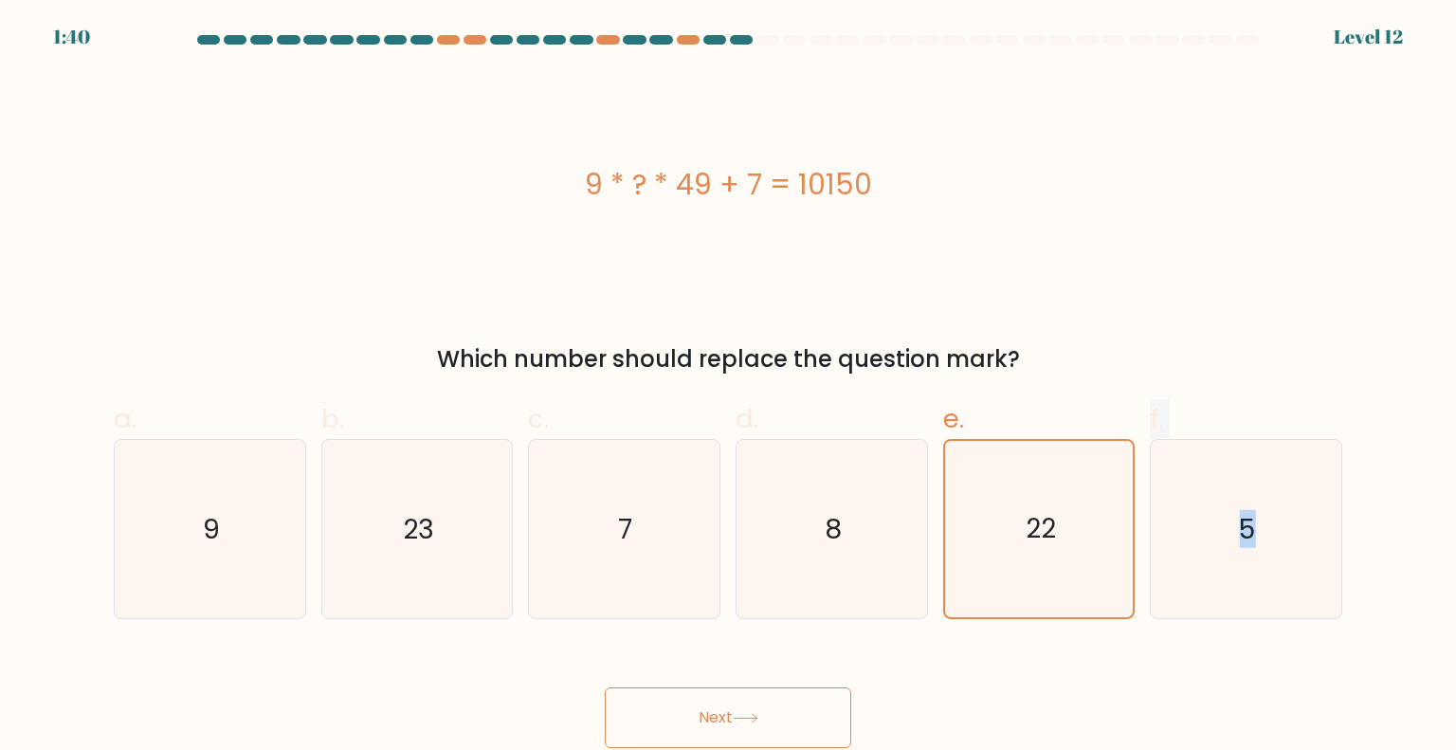
click at [737, 712] on button "Next" at bounding box center [728, 717] width 246 height 61
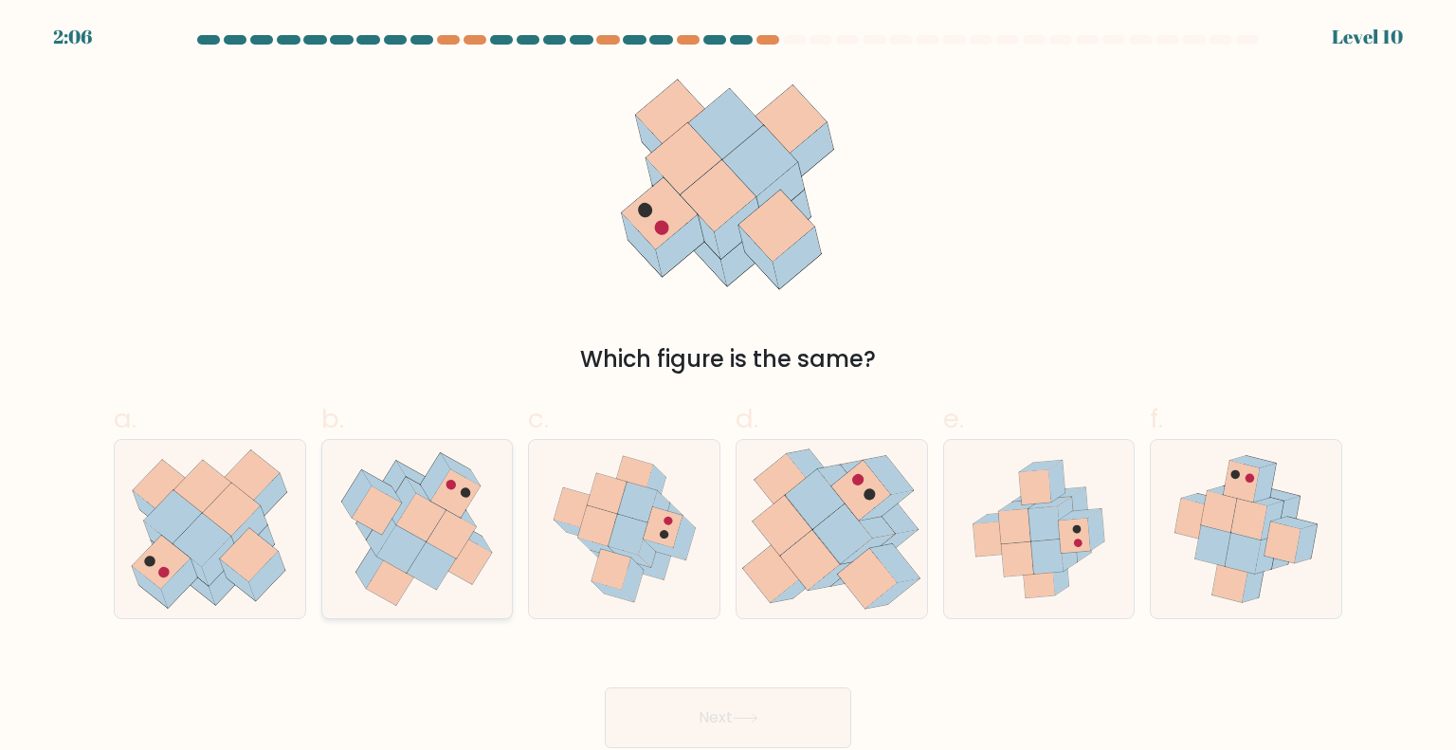
click at [423, 569] on icon at bounding box center [431, 565] width 49 height 48
click at [728, 388] on input "b." at bounding box center [728, 381] width 1 height 12
radio input "true"
click at [679, 701] on button "Next" at bounding box center [728, 717] width 246 height 61
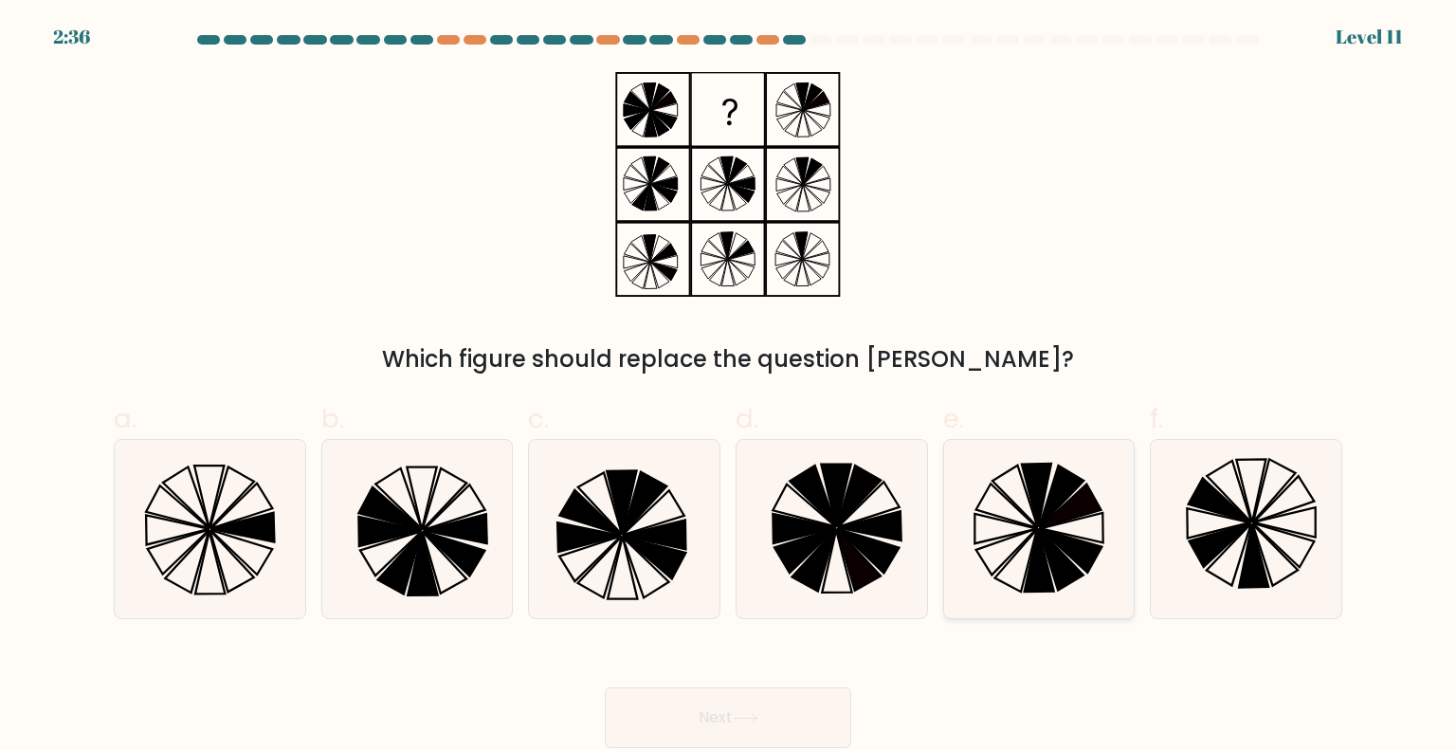
click at [1025, 564] on icon at bounding box center [1039, 529] width 178 height 178
click at [729, 388] on input "e." at bounding box center [728, 381] width 1 height 12
radio input "true"
click at [791, 719] on button "Next" at bounding box center [728, 717] width 246 height 61
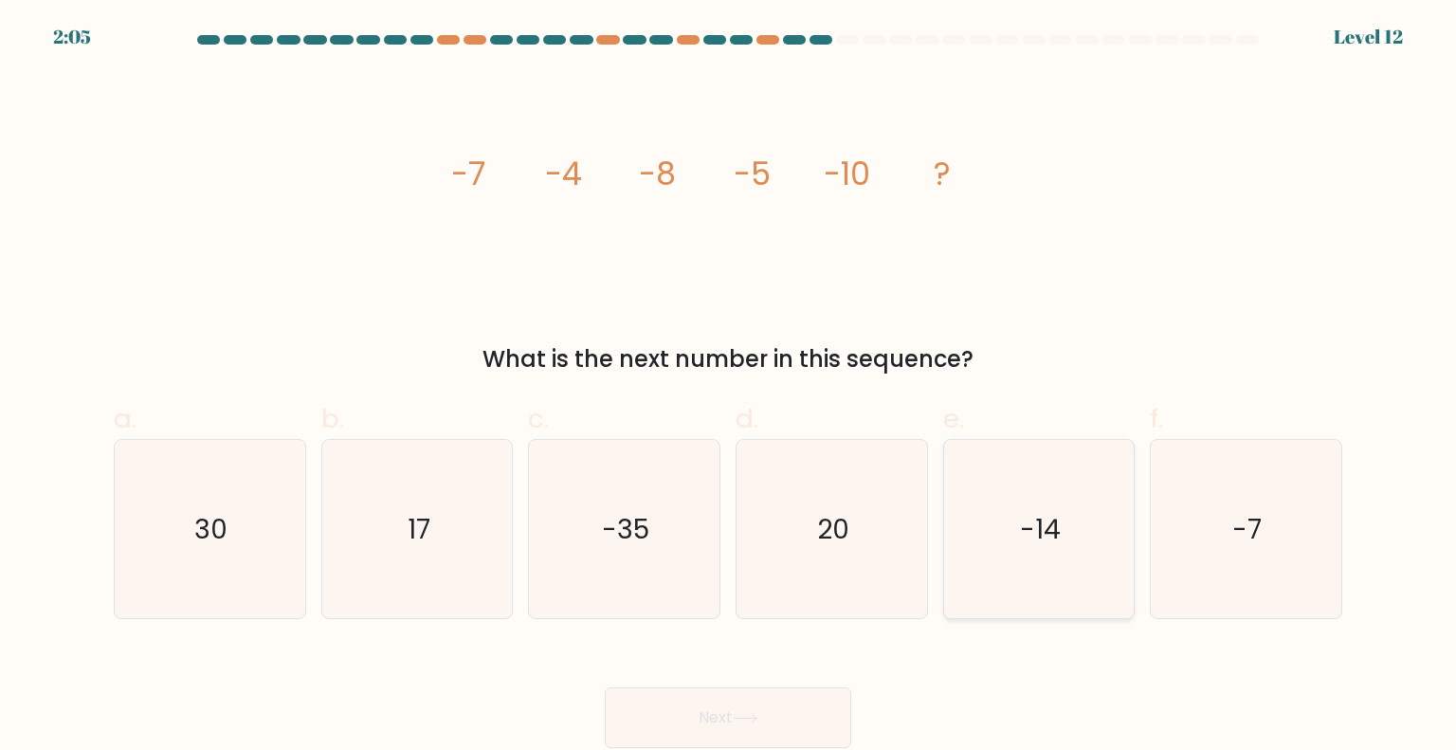
click at [1093, 550] on icon "-14" at bounding box center [1039, 529] width 178 height 178
click at [729, 388] on input "e. -14" at bounding box center [728, 381] width 1 height 12
radio input "true"
click at [789, 707] on button "Next" at bounding box center [728, 717] width 246 height 61
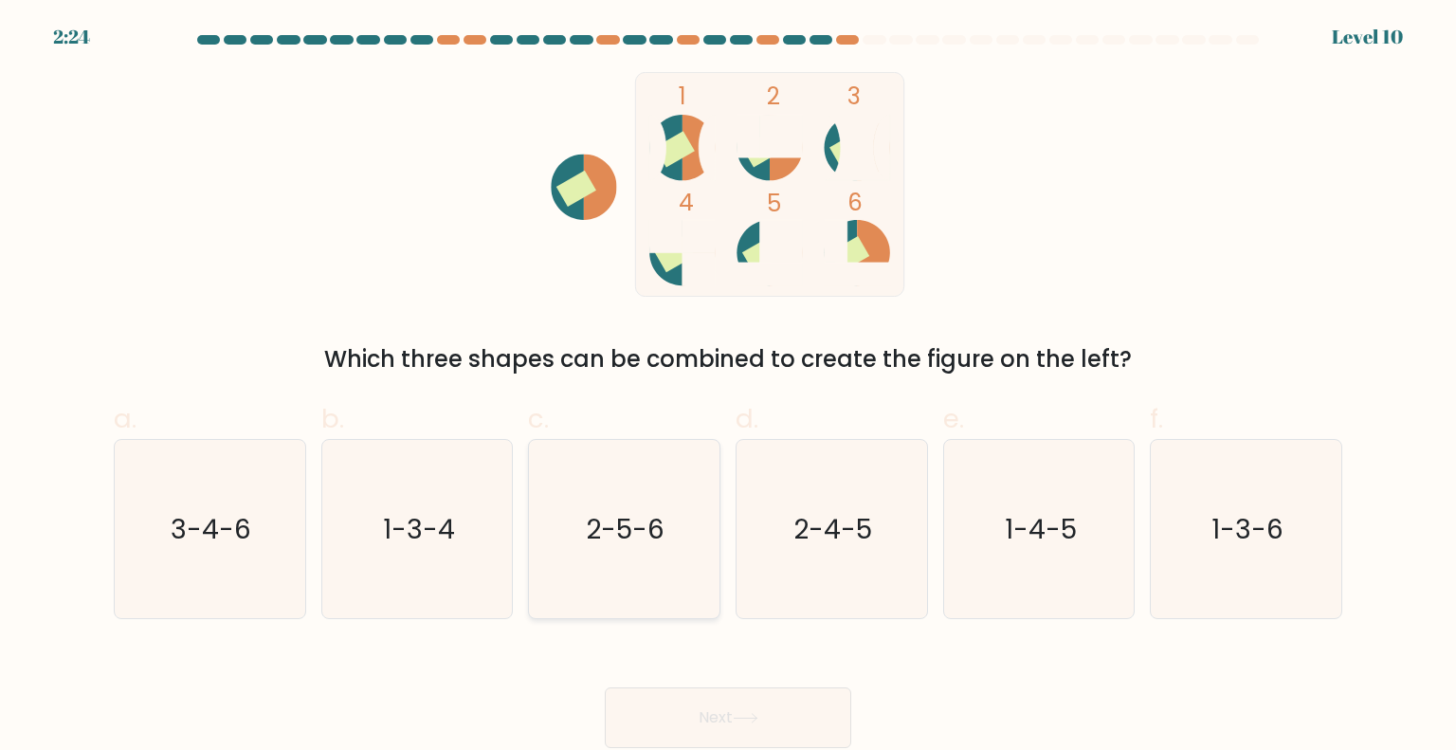
click at [617, 564] on icon "2-5-6" at bounding box center [624, 529] width 178 height 178
click at [728, 388] on input "c. 2-5-6" at bounding box center [728, 381] width 1 height 12
radio input "true"
click at [707, 704] on button "Next" at bounding box center [728, 717] width 246 height 61
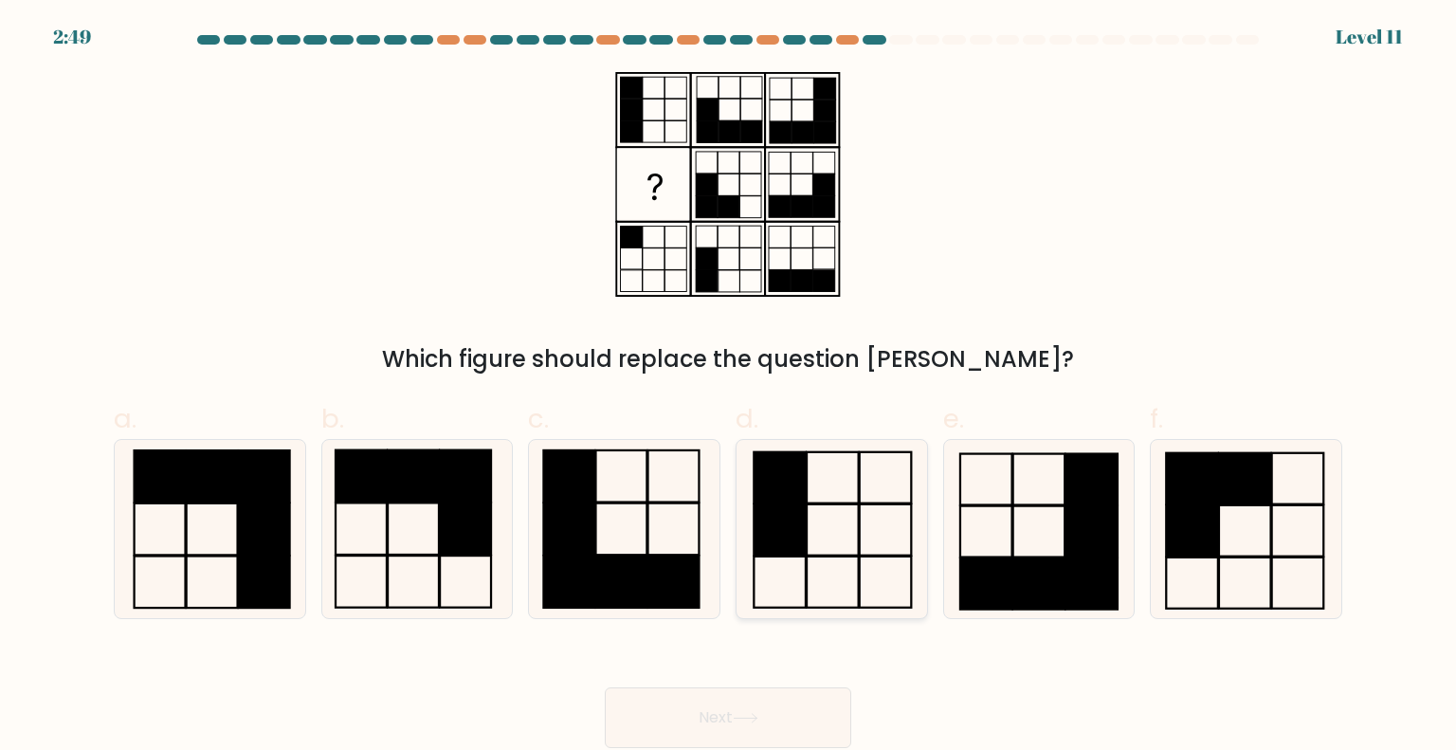
click at [796, 541] on rect at bounding box center [780, 529] width 52 height 51
click at [729, 388] on input "d." at bounding box center [728, 381] width 1 height 12
radio input "true"
click at [753, 710] on button "Next" at bounding box center [728, 717] width 246 height 61
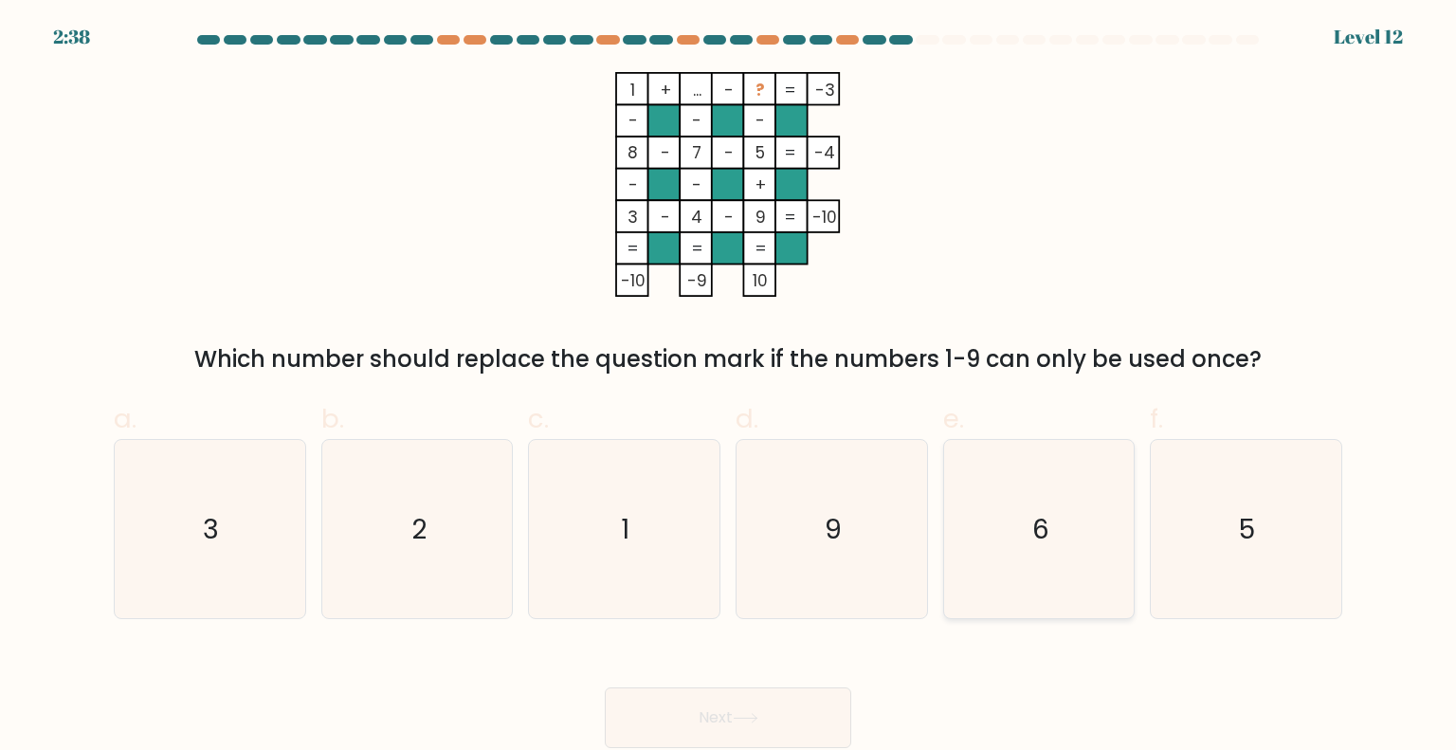
click at [960, 548] on icon "6" at bounding box center [1039, 529] width 178 height 178
click at [729, 388] on input "e. 6" at bounding box center [728, 381] width 1 height 12
radio input "true"
click at [739, 699] on button "Next" at bounding box center [728, 717] width 246 height 61
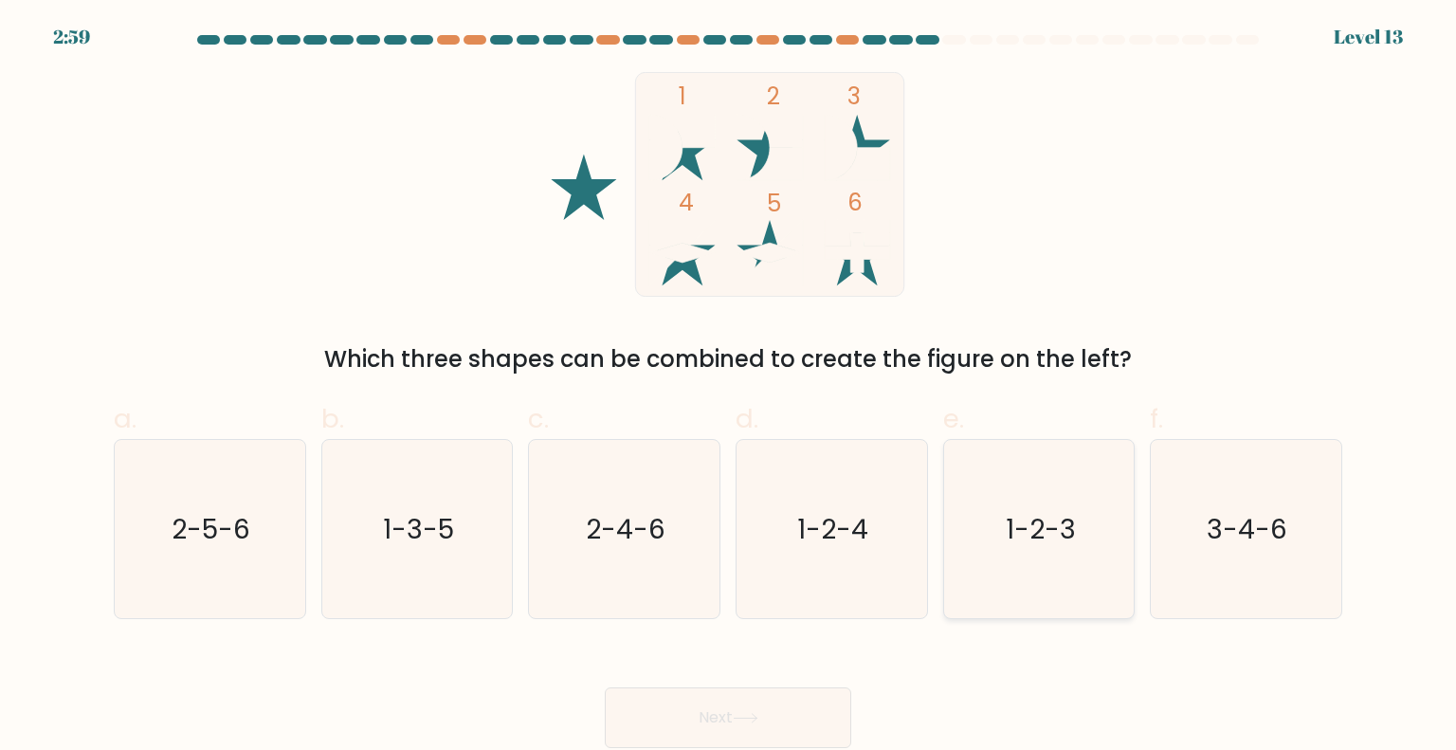
click at [1012, 530] on text "1-2-3" at bounding box center [1041, 528] width 70 height 38
click at [729, 388] on input "e. 1-2-3" at bounding box center [728, 381] width 1 height 12
radio input "true"
click at [735, 705] on button "Next" at bounding box center [728, 717] width 246 height 61
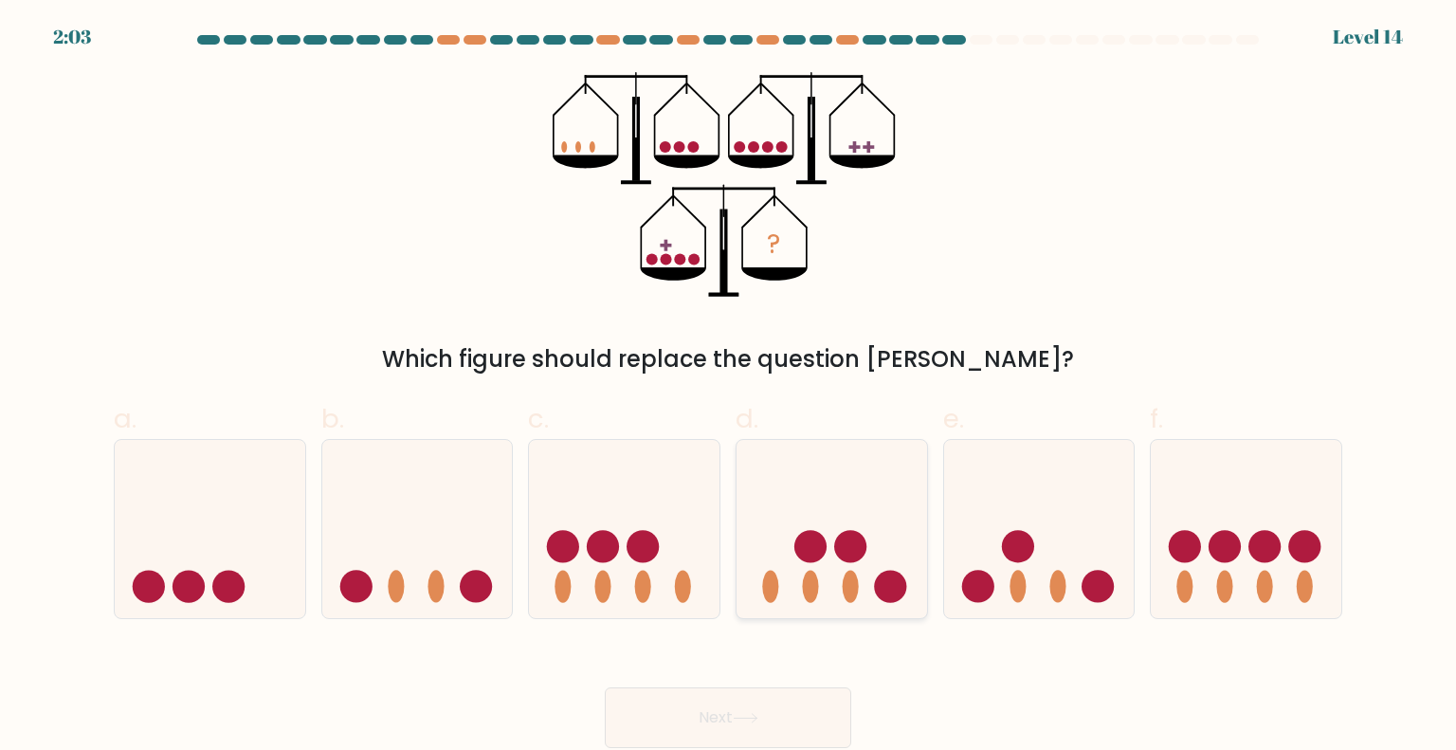
click at [770, 534] on icon at bounding box center [831, 528] width 191 height 157
click at [729, 388] on input "d." at bounding box center [728, 381] width 1 height 12
radio input "true"
click at [698, 700] on button "Next" at bounding box center [728, 717] width 246 height 61
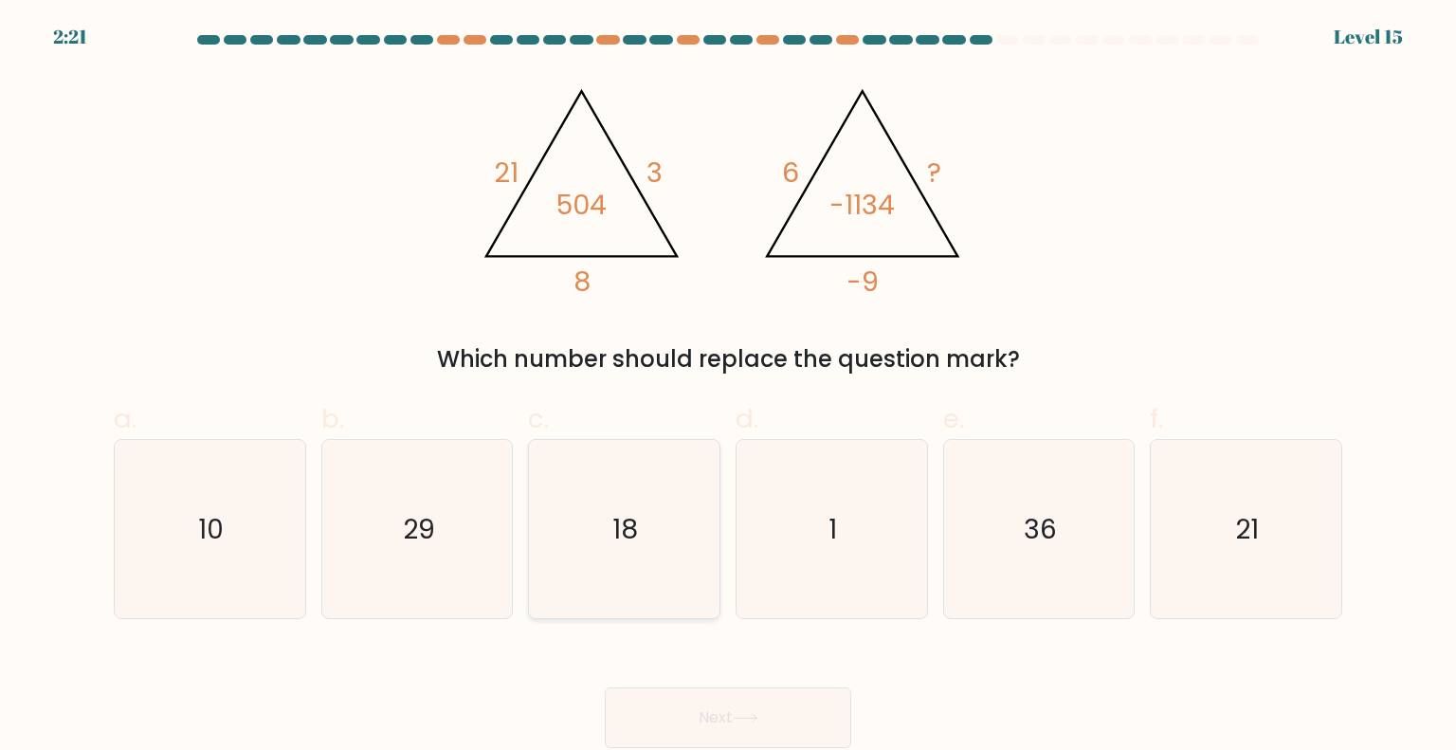
click at [649, 527] on icon "18" at bounding box center [624, 529] width 178 height 178
click at [728, 388] on input "c. 18" at bounding box center [728, 381] width 1 height 12
radio input "true"
click at [706, 716] on button "Next" at bounding box center [728, 717] width 246 height 61
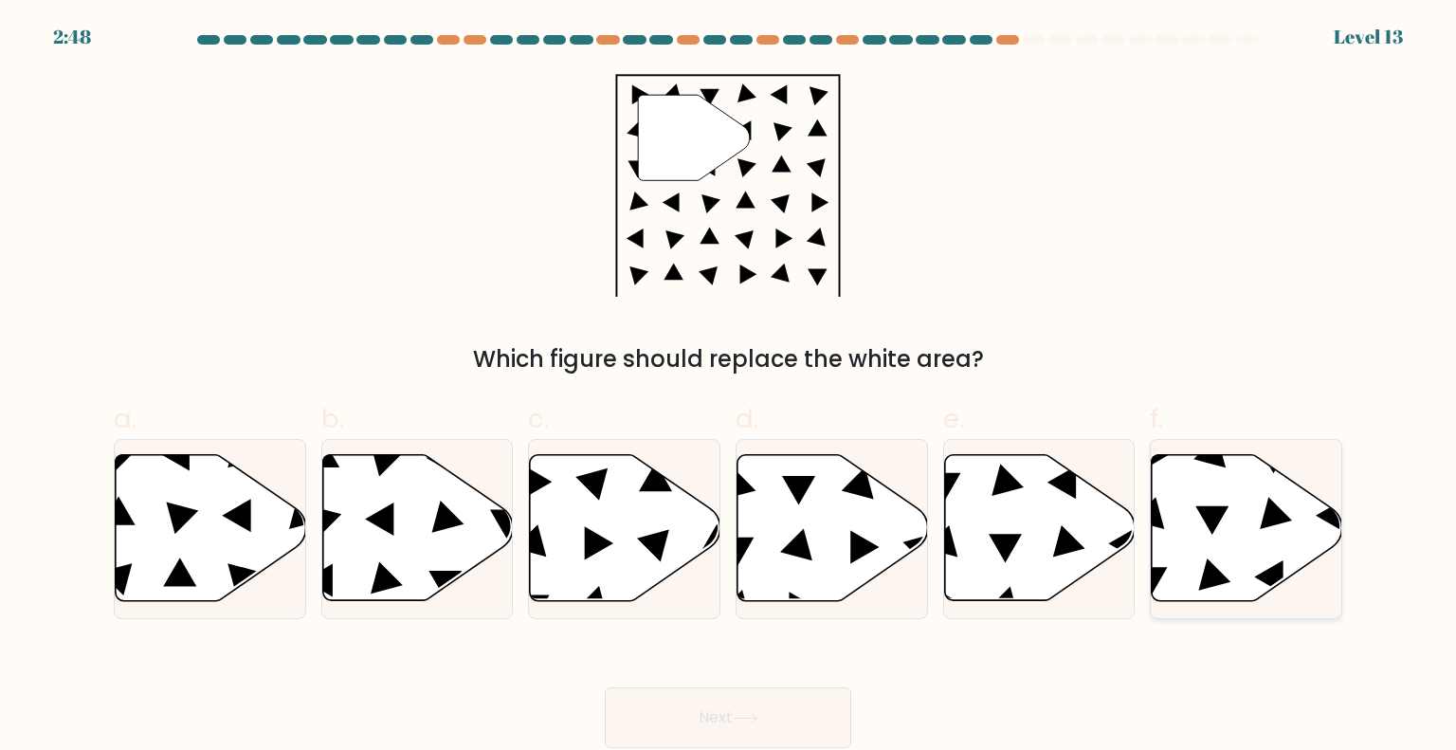
click at [1205, 510] on icon at bounding box center [1211, 520] width 33 height 28
click at [729, 388] on input "f." at bounding box center [728, 381] width 1 height 12
radio input "true"
click at [671, 717] on button "Next" at bounding box center [728, 717] width 246 height 61
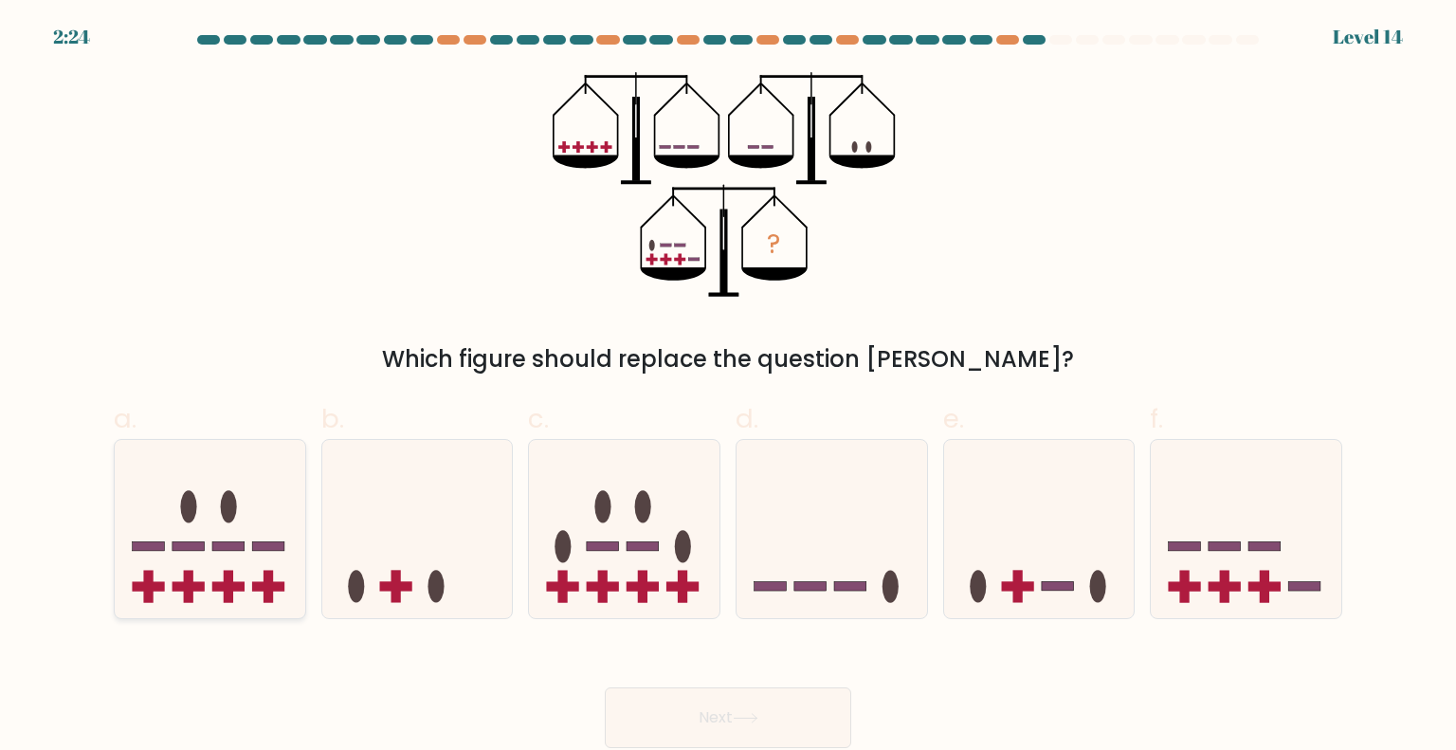
click at [260, 494] on icon at bounding box center [210, 528] width 191 height 157
click at [728, 388] on input "a." at bounding box center [728, 381] width 1 height 12
radio input "true"
click at [1172, 540] on icon at bounding box center [1246, 528] width 191 height 157
click at [729, 388] on input "f." at bounding box center [728, 381] width 1 height 12
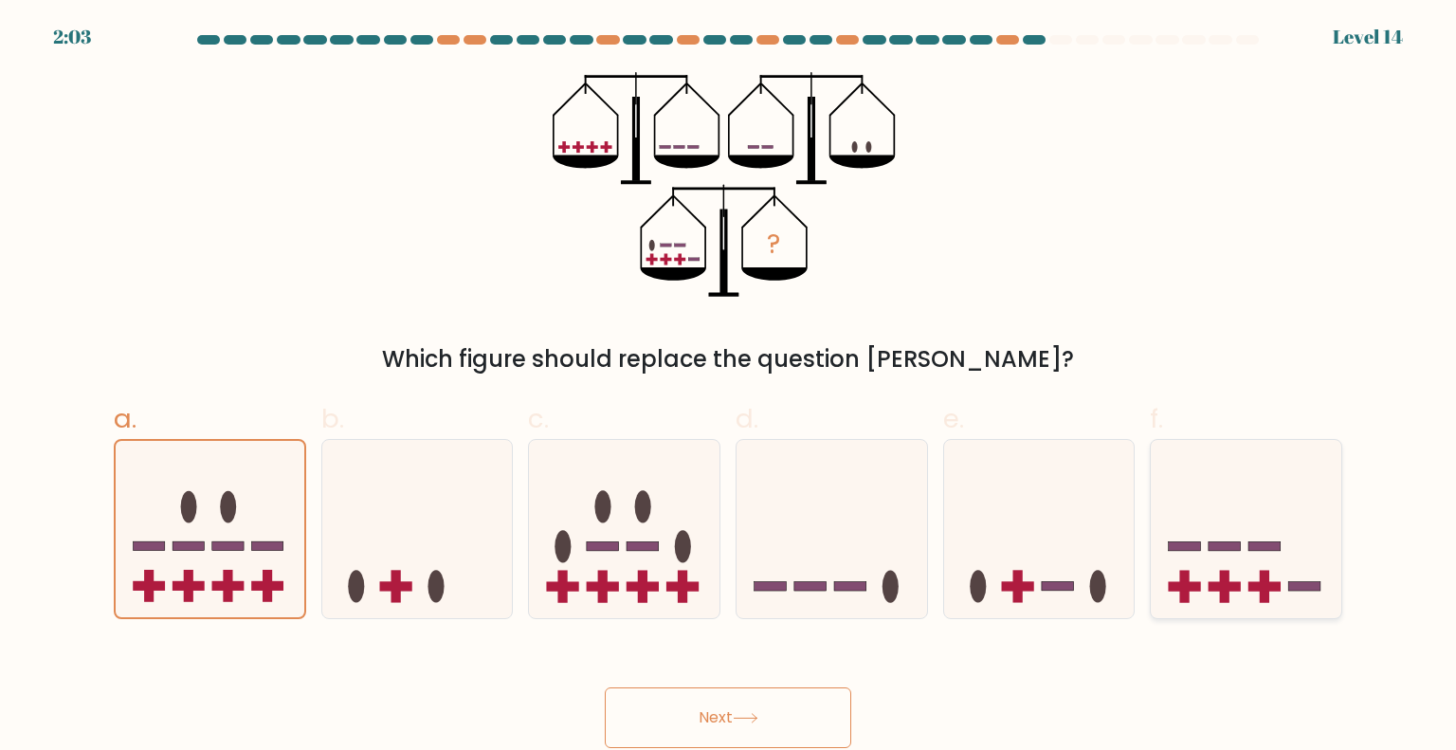
radio input "true"
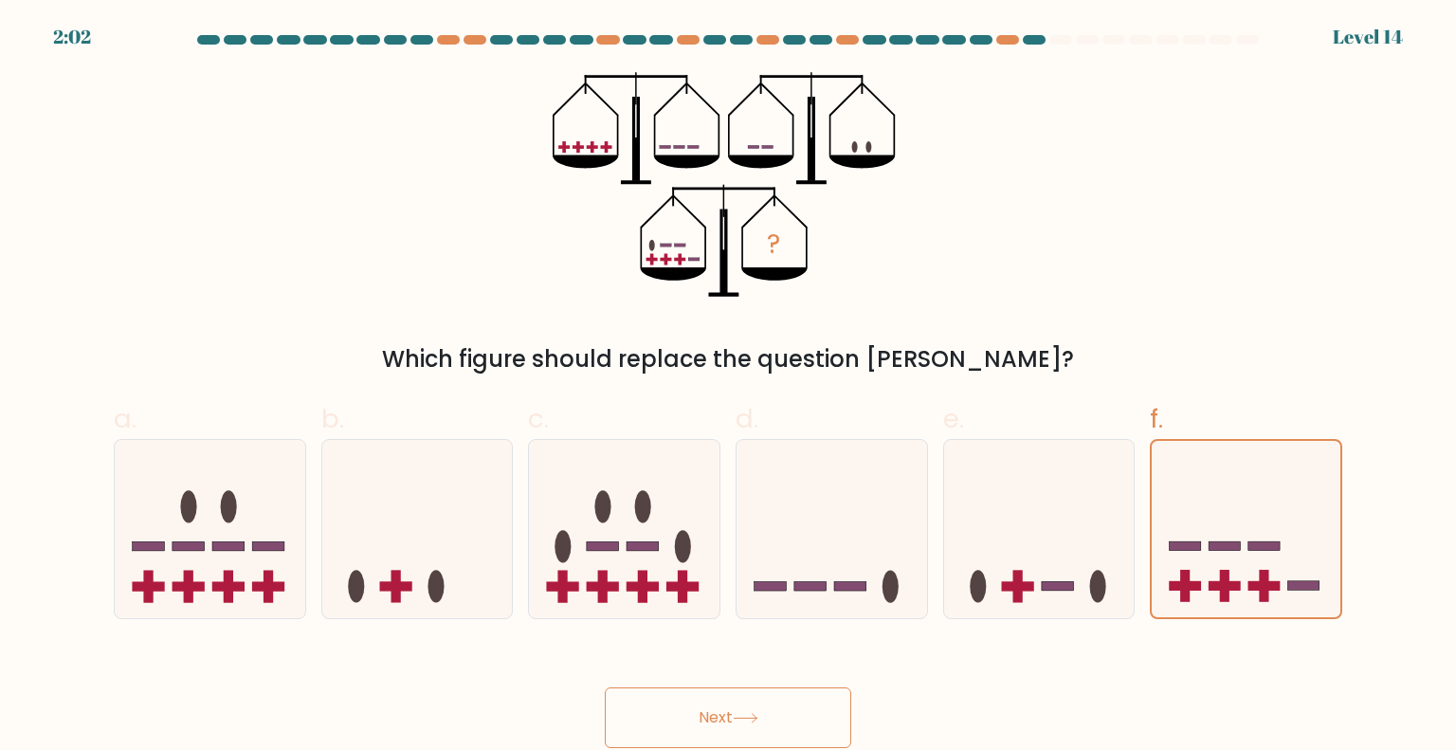
click at [626, 734] on button "Next" at bounding box center [728, 717] width 246 height 61
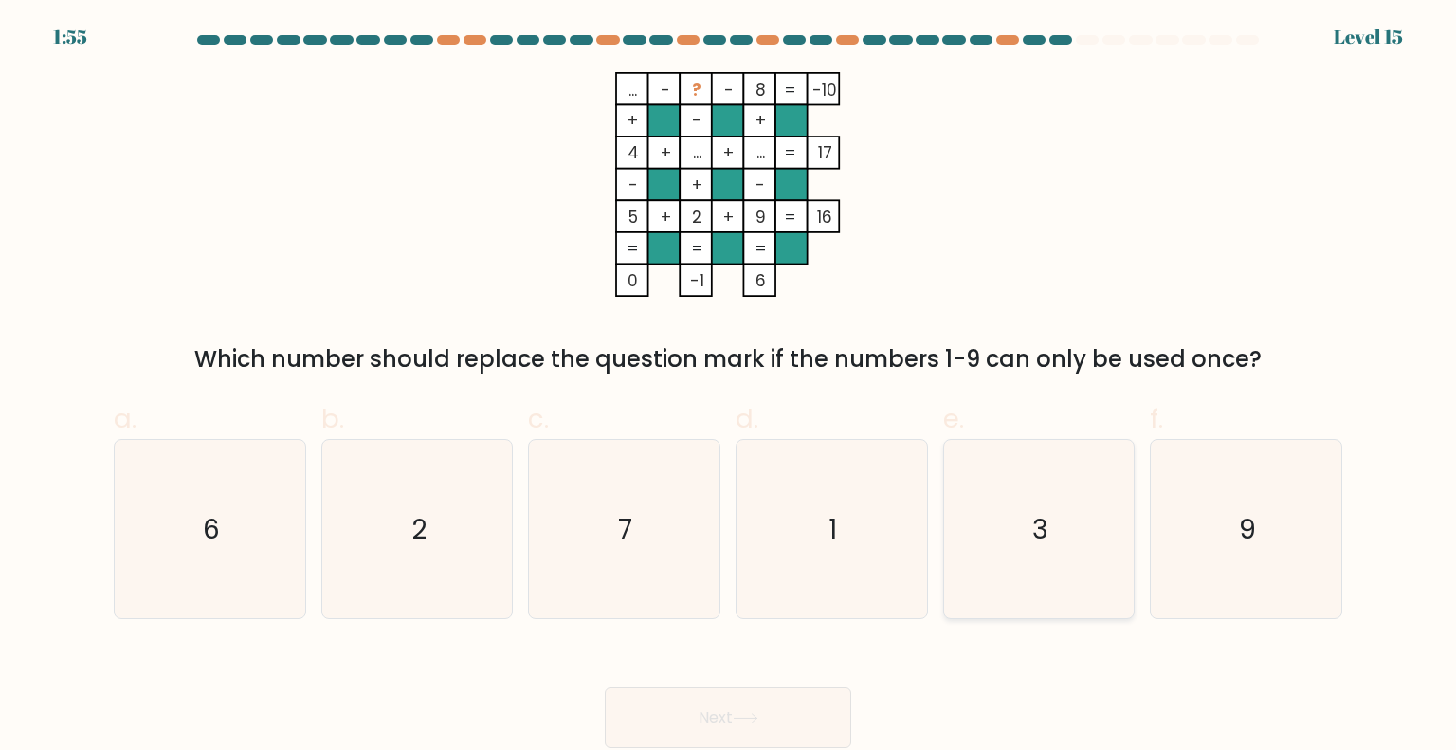
click at [1016, 470] on icon "3" at bounding box center [1039, 529] width 178 height 178
click at [729, 388] on input "e. 3" at bounding box center [728, 381] width 1 height 12
radio input "true"
click at [729, 708] on button "Next" at bounding box center [728, 717] width 246 height 61
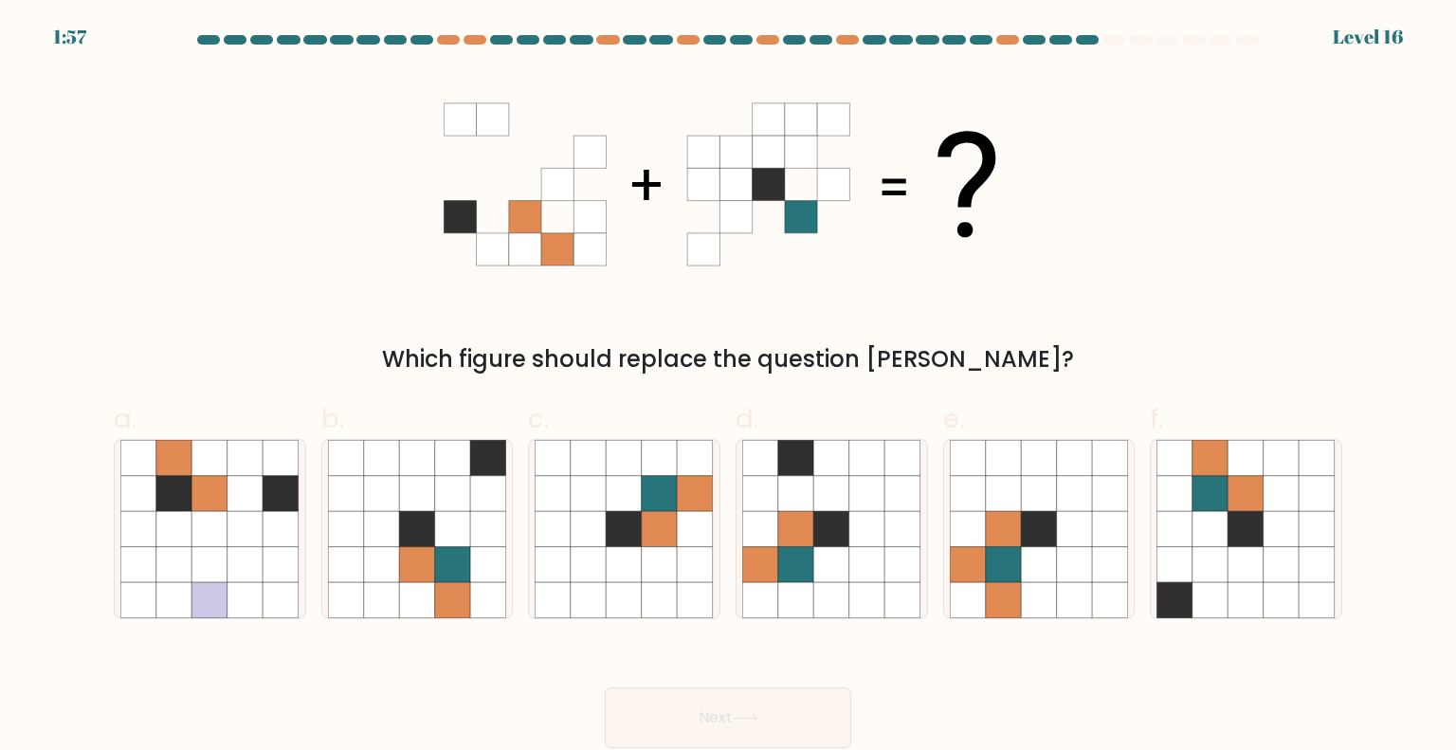
click at [687, 300] on div "Which figure should replace the question mark?" at bounding box center [727, 224] width 1251 height 304
click at [882, 572] on icon at bounding box center [867, 565] width 36 height 36
click at [729, 388] on input "d." at bounding box center [728, 381] width 1 height 12
radio input "true"
click at [751, 710] on button "Next" at bounding box center [728, 717] width 246 height 61
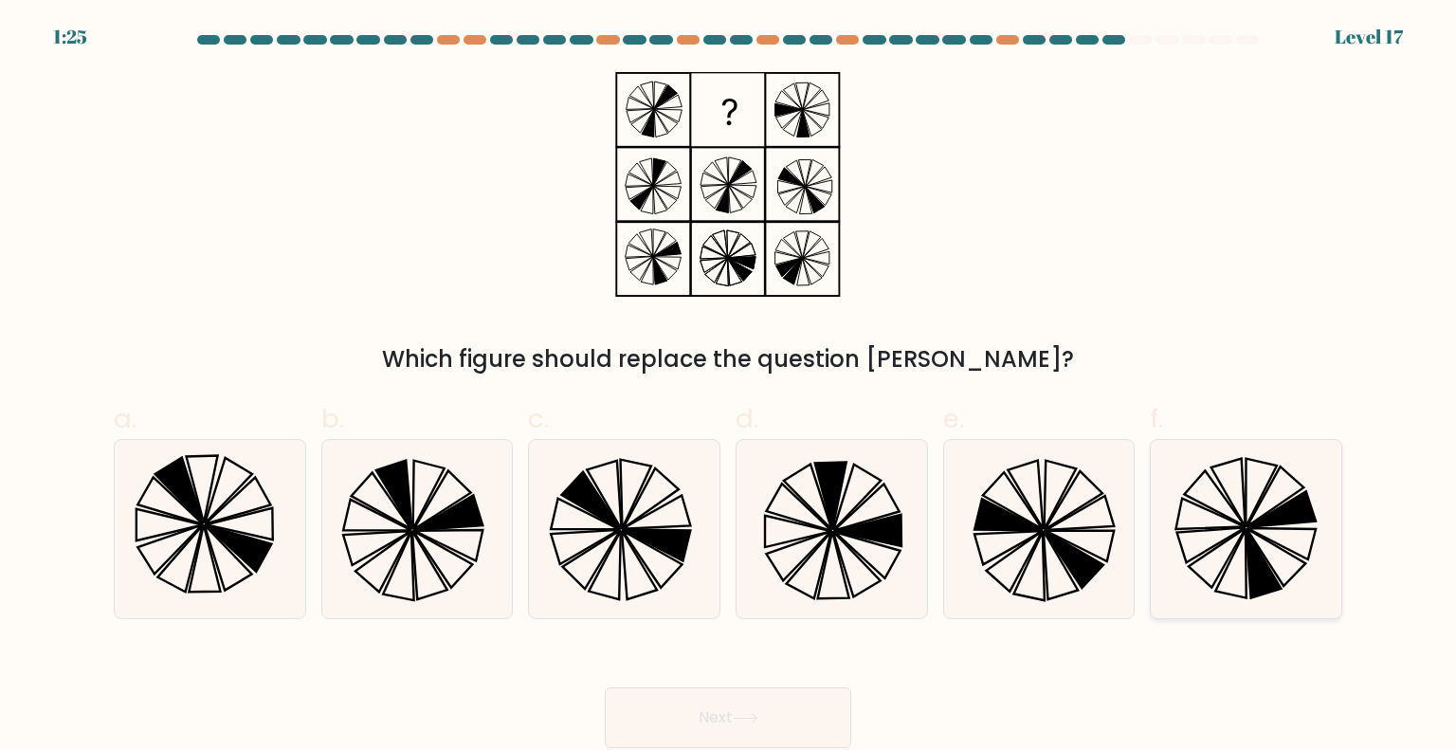
click at [1253, 535] on icon at bounding box center [1245, 529] width 178 height 178
click at [729, 388] on input "f." at bounding box center [728, 381] width 1 height 12
radio input "true"
click at [789, 723] on button "Next" at bounding box center [728, 717] width 246 height 61
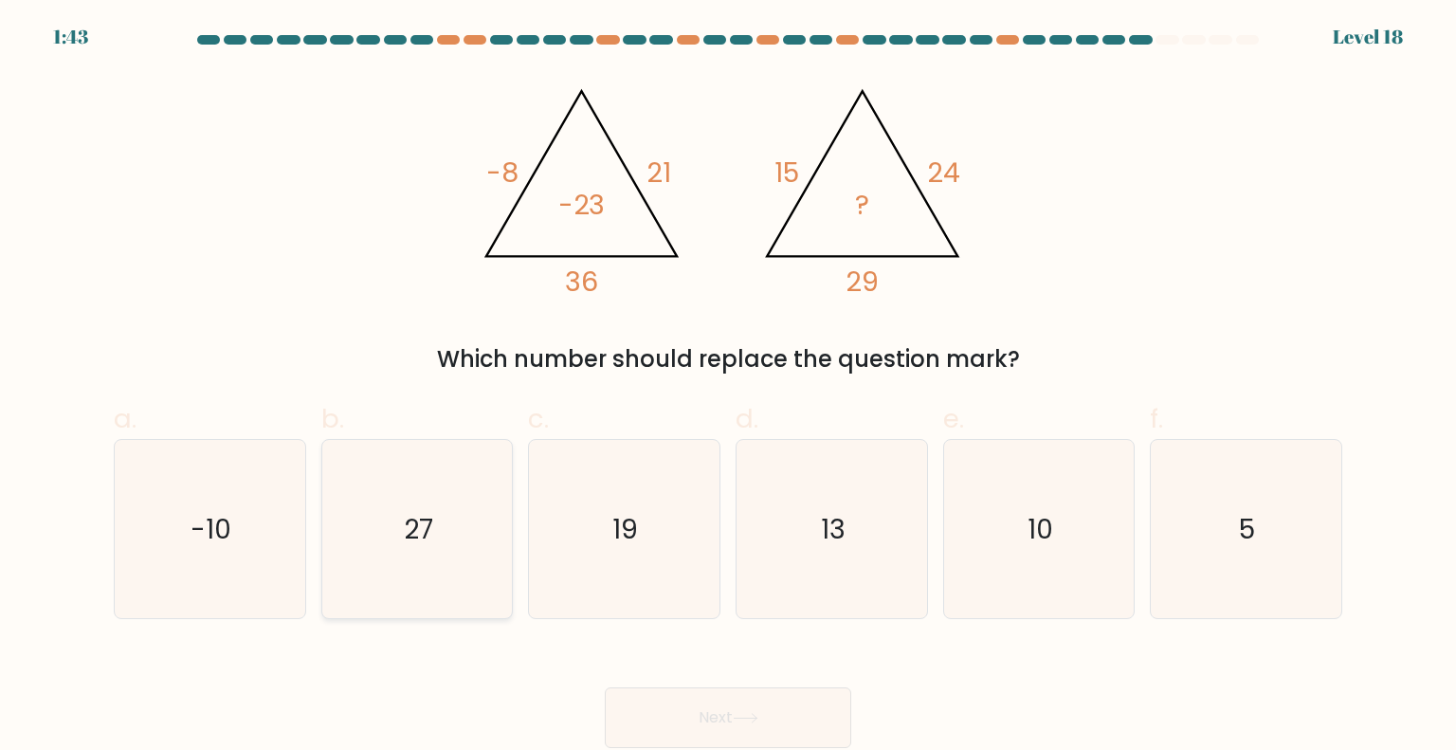
click at [451, 535] on icon "27" at bounding box center [417, 529] width 178 height 178
click at [728, 388] on input "b. 27" at bounding box center [728, 381] width 1 height 12
radio input "true"
click at [706, 713] on button "Next" at bounding box center [728, 717] width 246 height 61
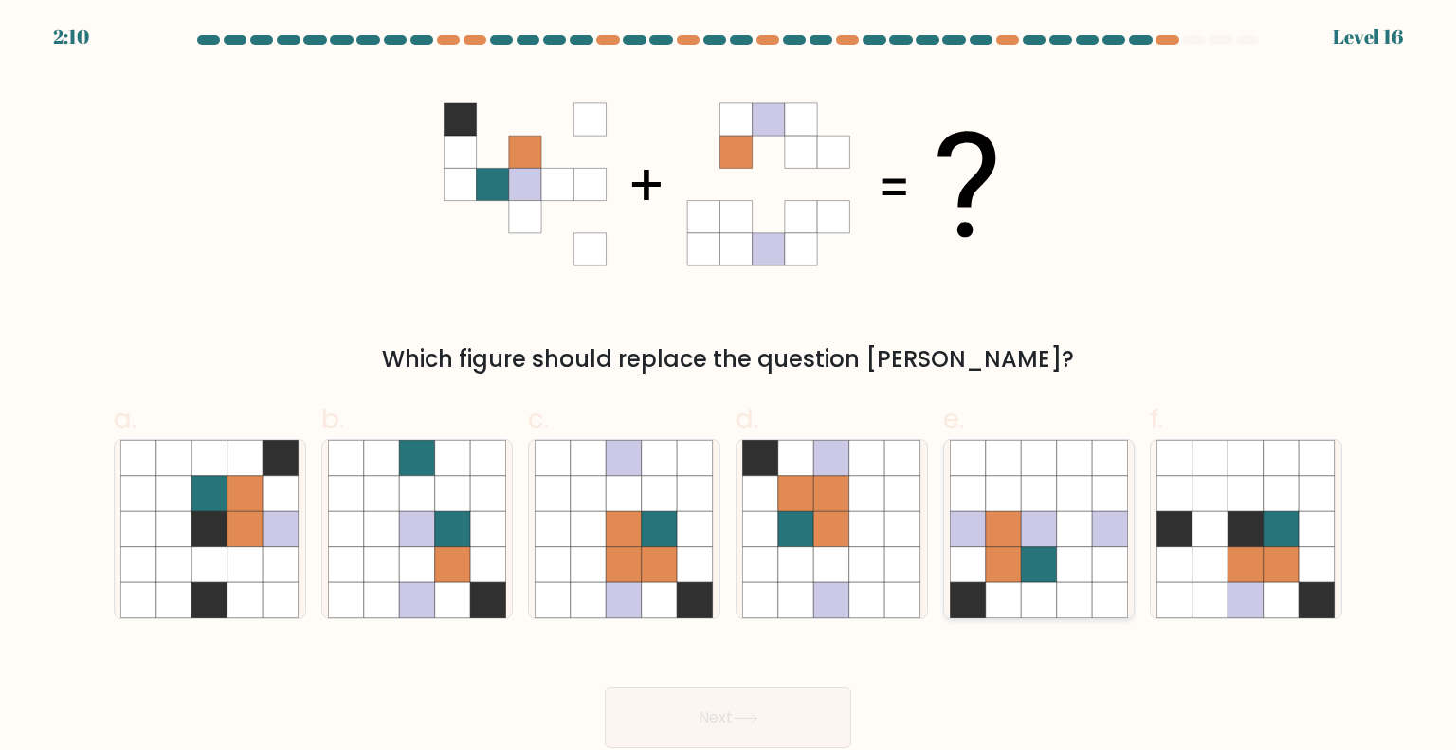
click at [973, 535] on icon at bounding box center [968, 529] width 36 height 36
click at [729, 388] on input "e." at bounding box center [728, 381] width 1 height 12
radio input "true"
click at [663, 698] on button "Next" at bounding box center [728, 717] width 246 height 61
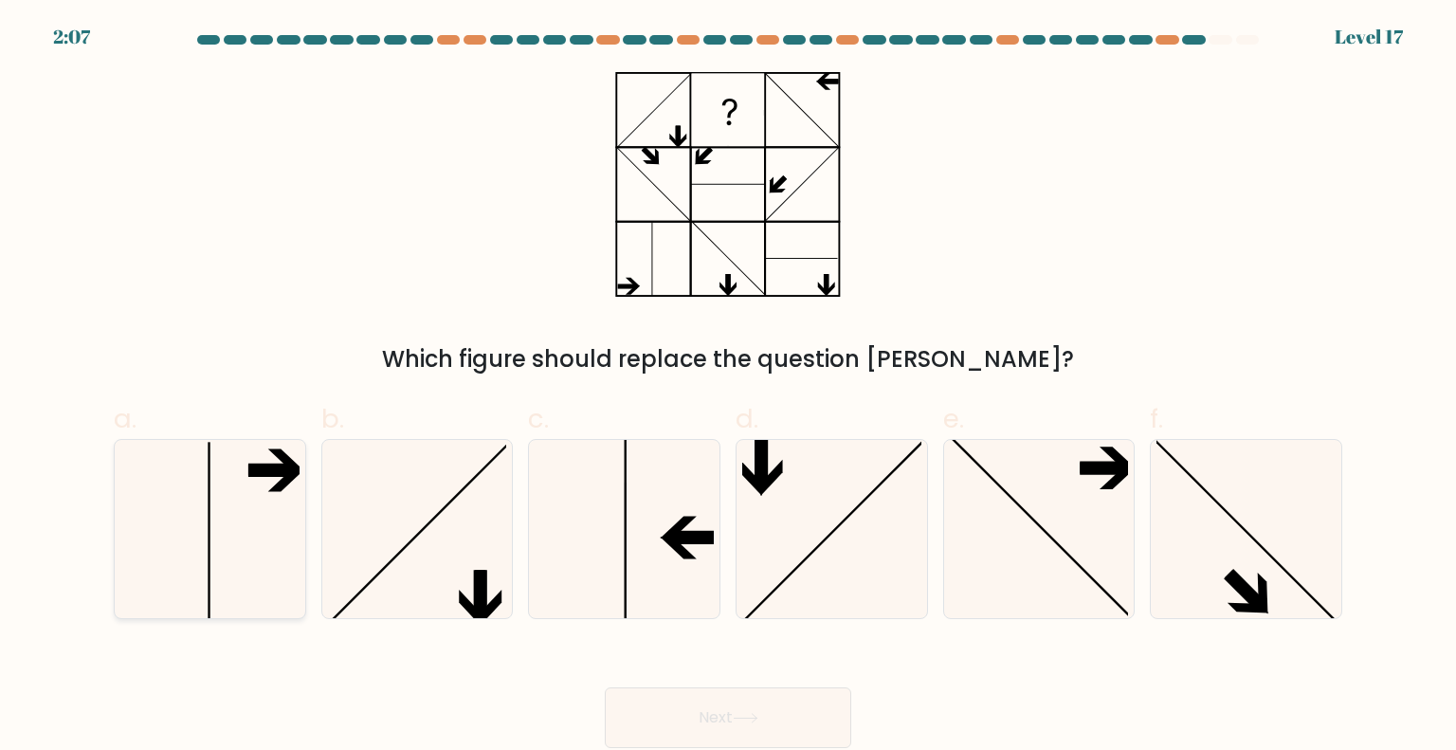
click at [243, 481] on icon at bounding box center [209, 529] width 178 height 178
click at [728, 388] on input "a." at bounding box center [728, 381] width 1 height 12
radio input "true"
click at [748, 690] on button "Next" at bounding box center [728, 717] width 246 height 61
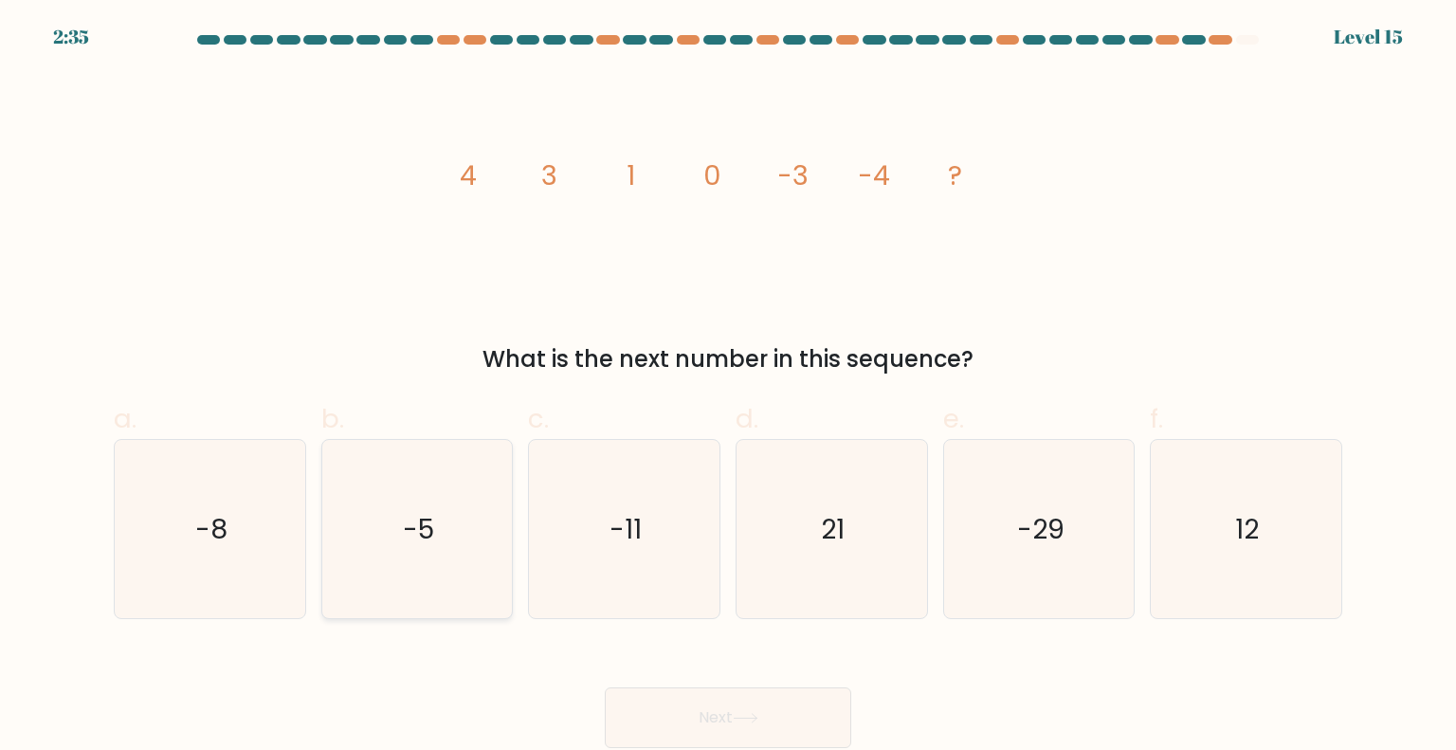
click at [410, 510] on text "-5" at bounding box center [418, 528] width 31 height 38
click at [728, 388] on input "b. -5" at bounding box center [728, 381] width 1 height 12
radio input "true"
click at [732, 723] on button "Next" at bounding box center [728, 717] width 246 height 61
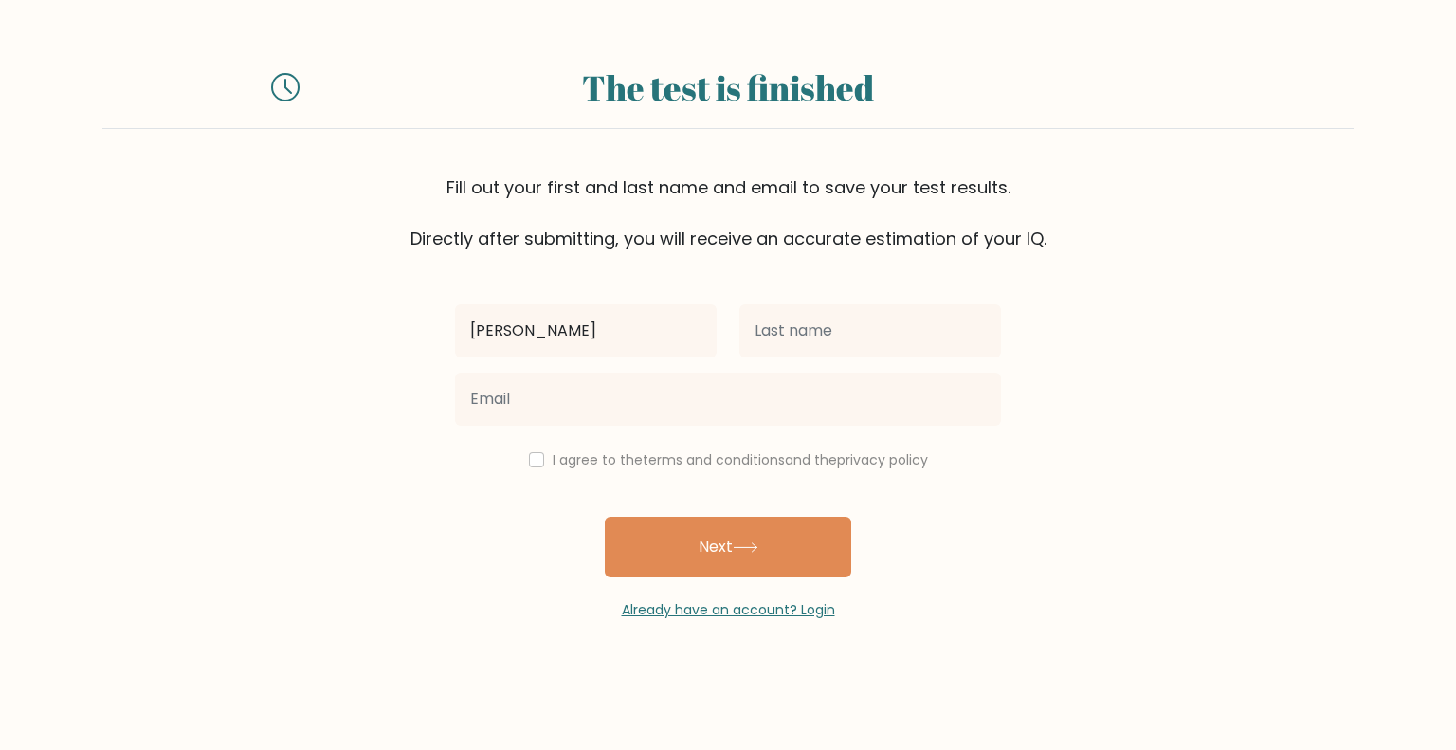
type input "[PERSON_NAME]"
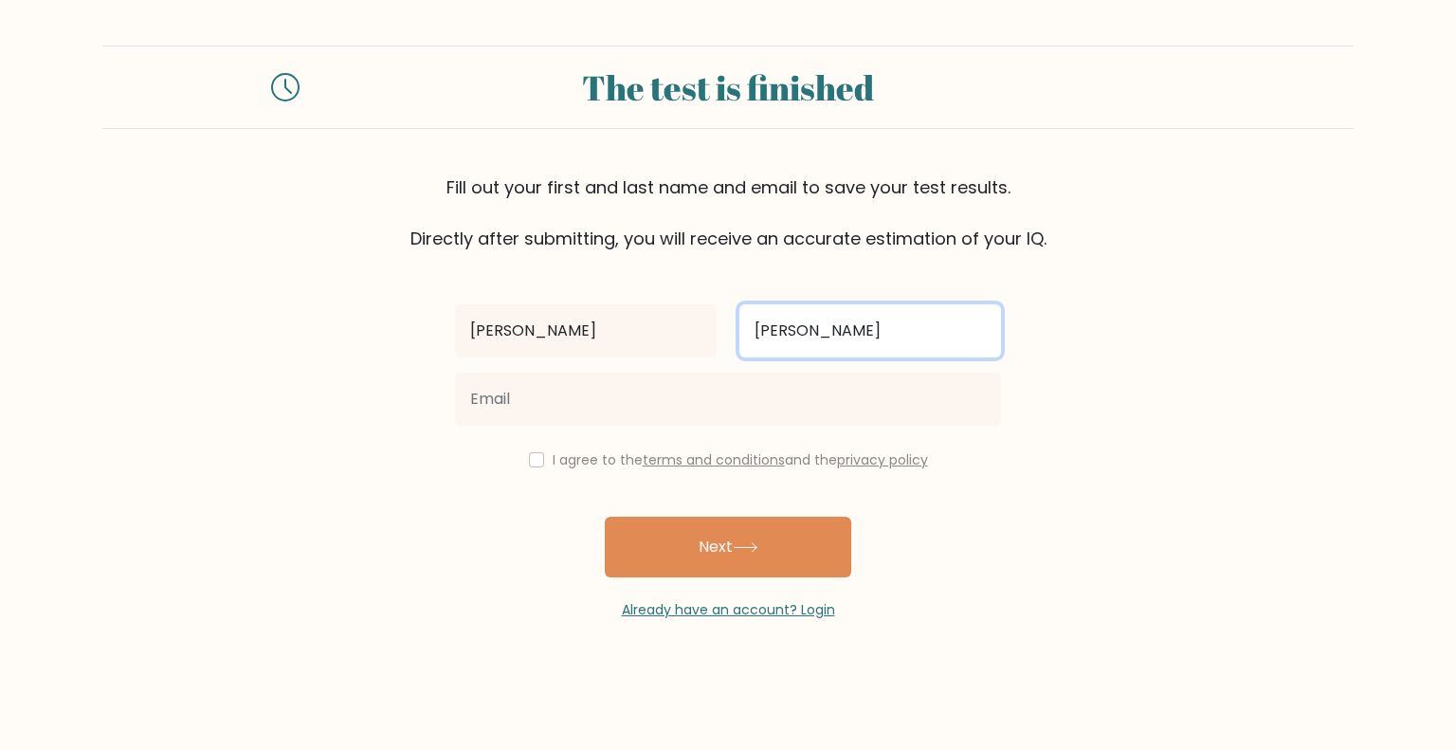
type input "[PERSON_NAME]"
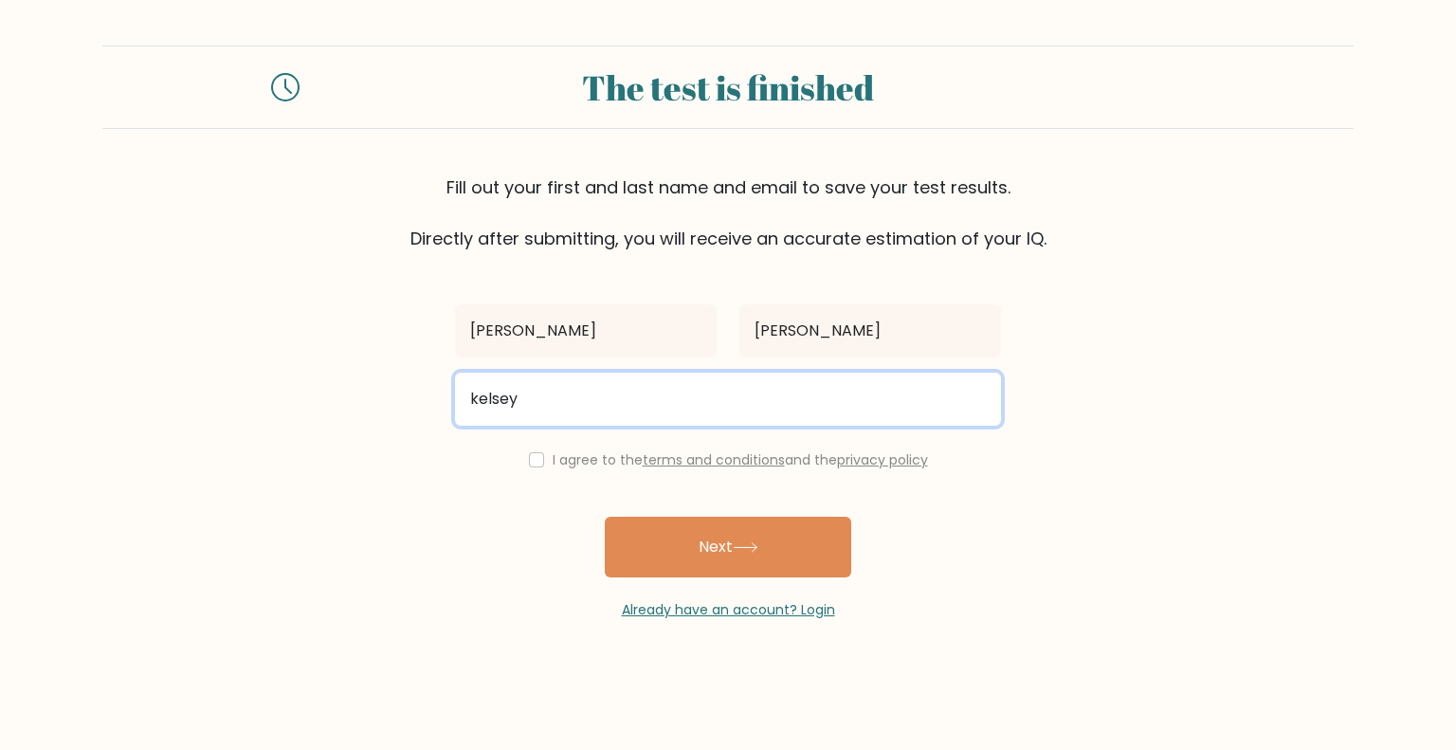
type input "[EMAIL_ADDRESS][DOMAIN_NAME]"
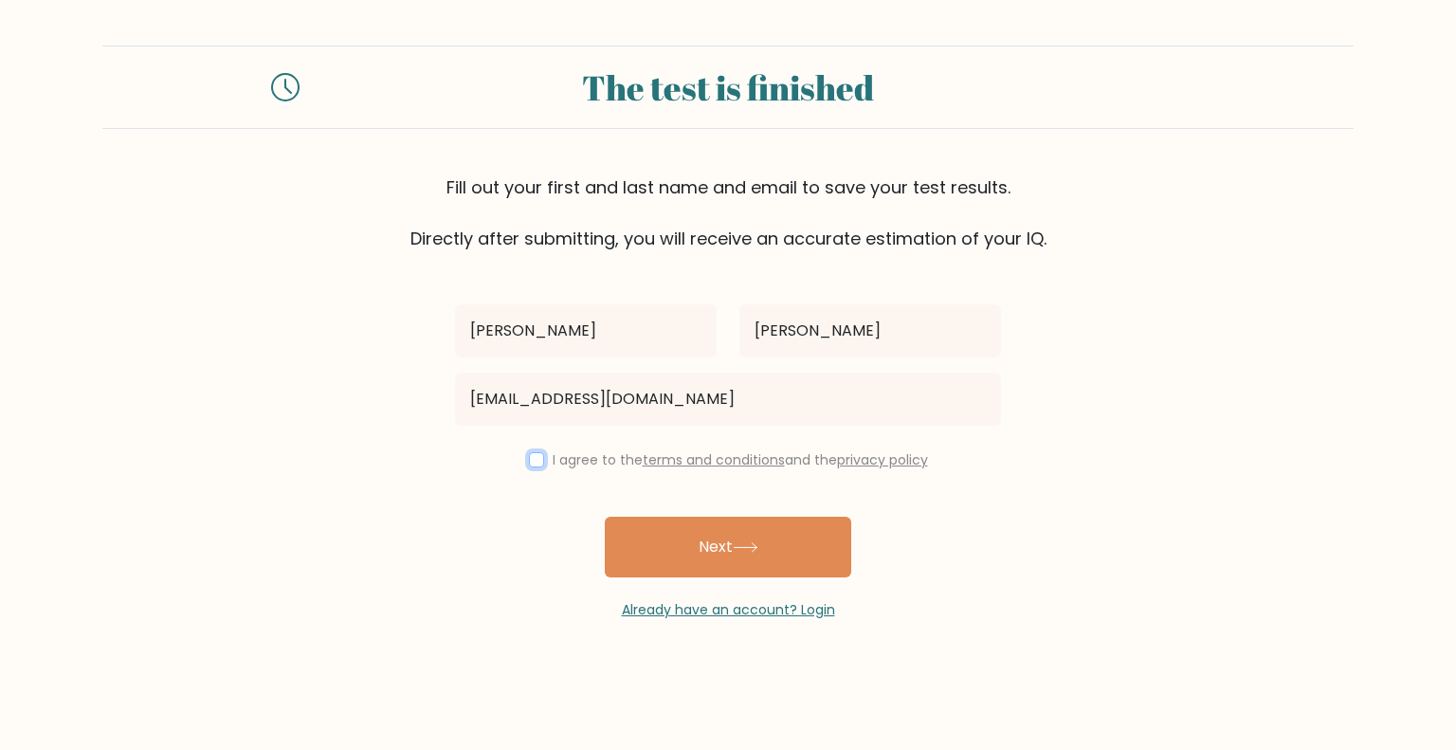
click at [538, 458] on input "checkbox" at bounding box center [536, 459] width 15 height 15
checkbox input "true"
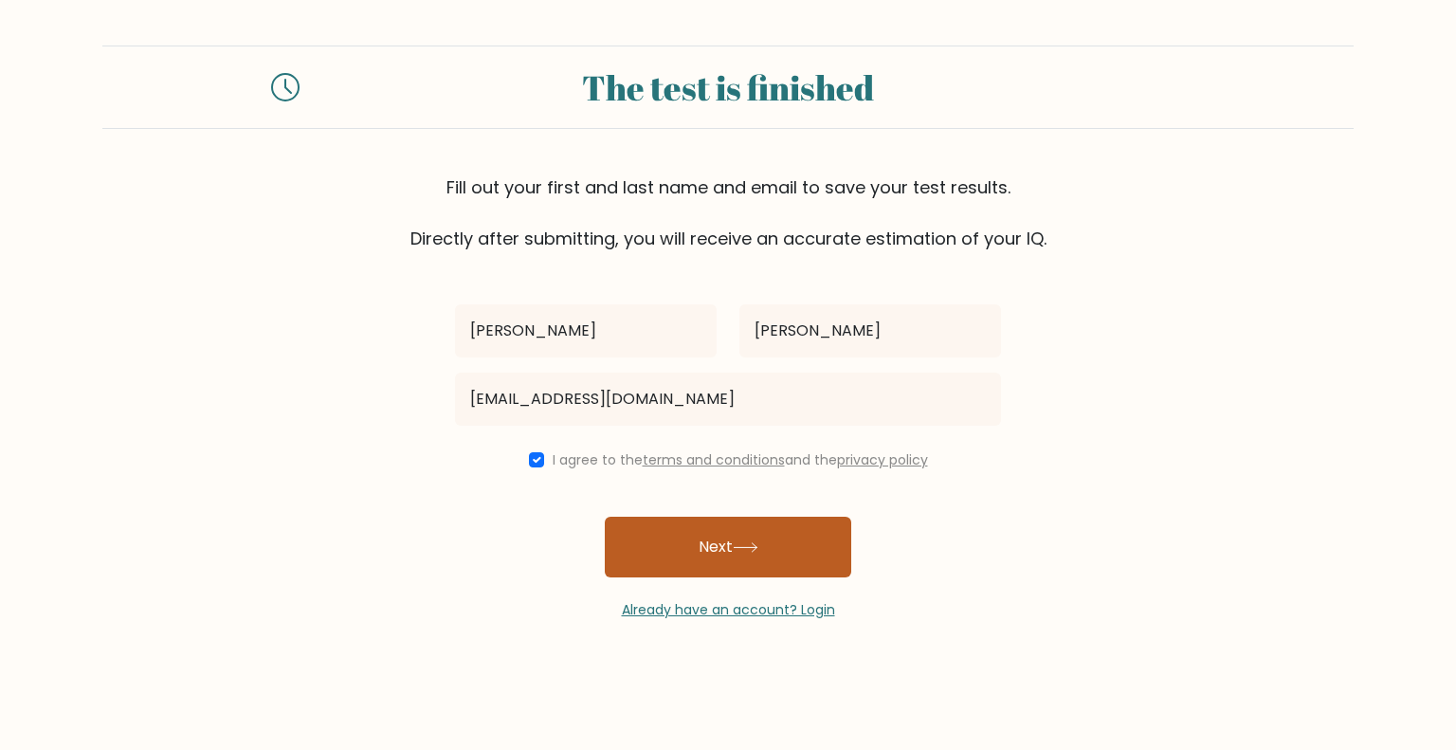
click at [753, 568] on button "Next" at bounding box center [728, 547] width 246 height 61
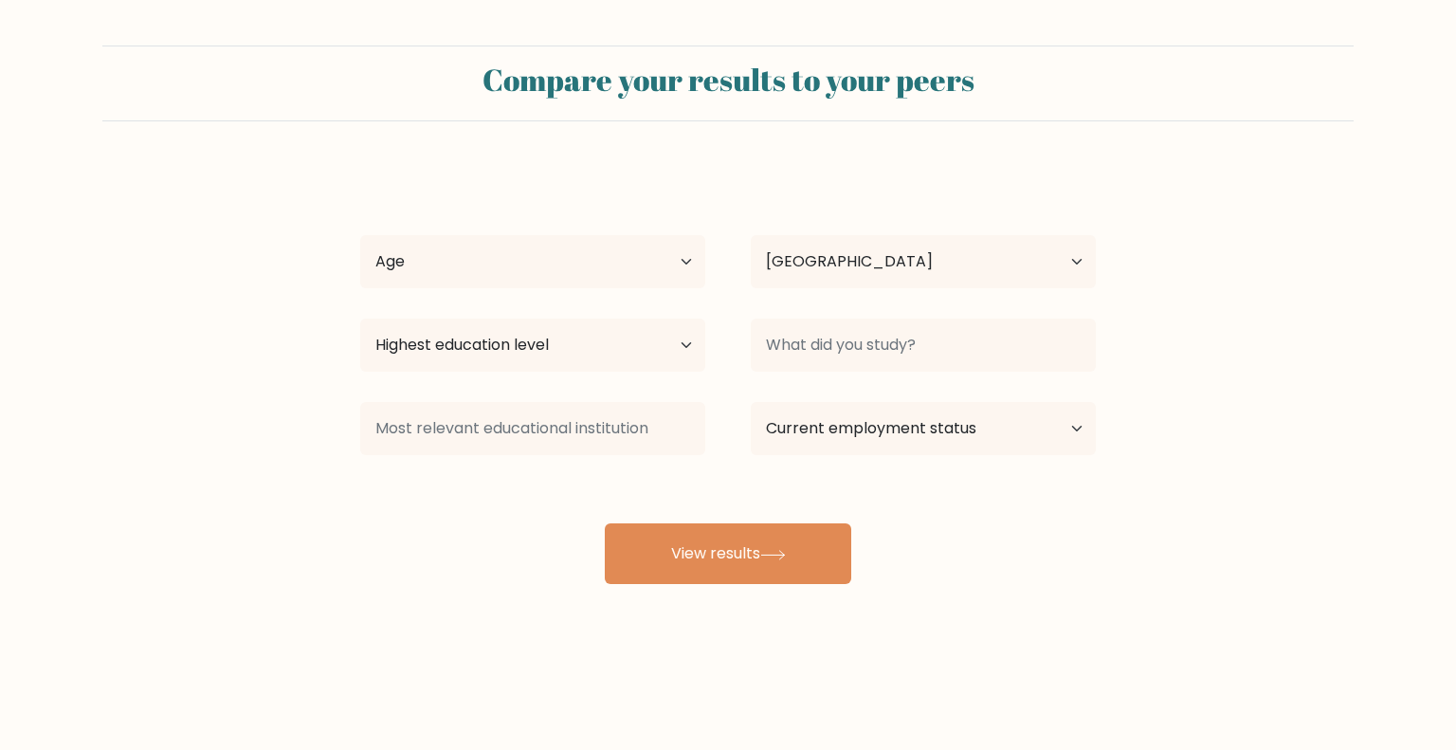
select select "US"
click at [590, 240] on select "Age Under 18 years old 18-24 years old 25-34 years old 35-44 years old 45-54 ye…" at bounding box center [532, 261] width 345 height 53
select select "18_24"
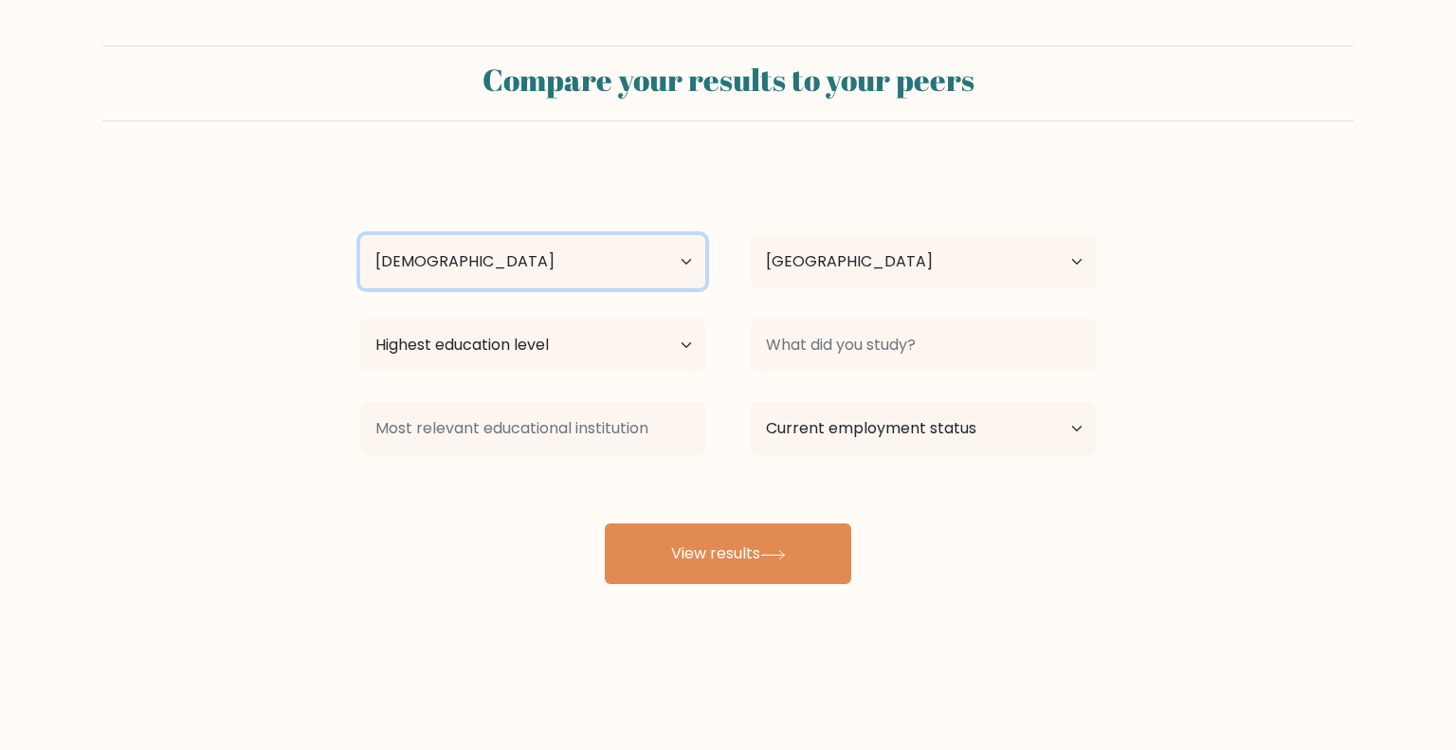
click at [360, 235] on select "Age Under 18 years old 18-24 years old 25-34 years old 35-44 years old 45-54 ye…" at bounding box center [532, 261] width 345 height 53
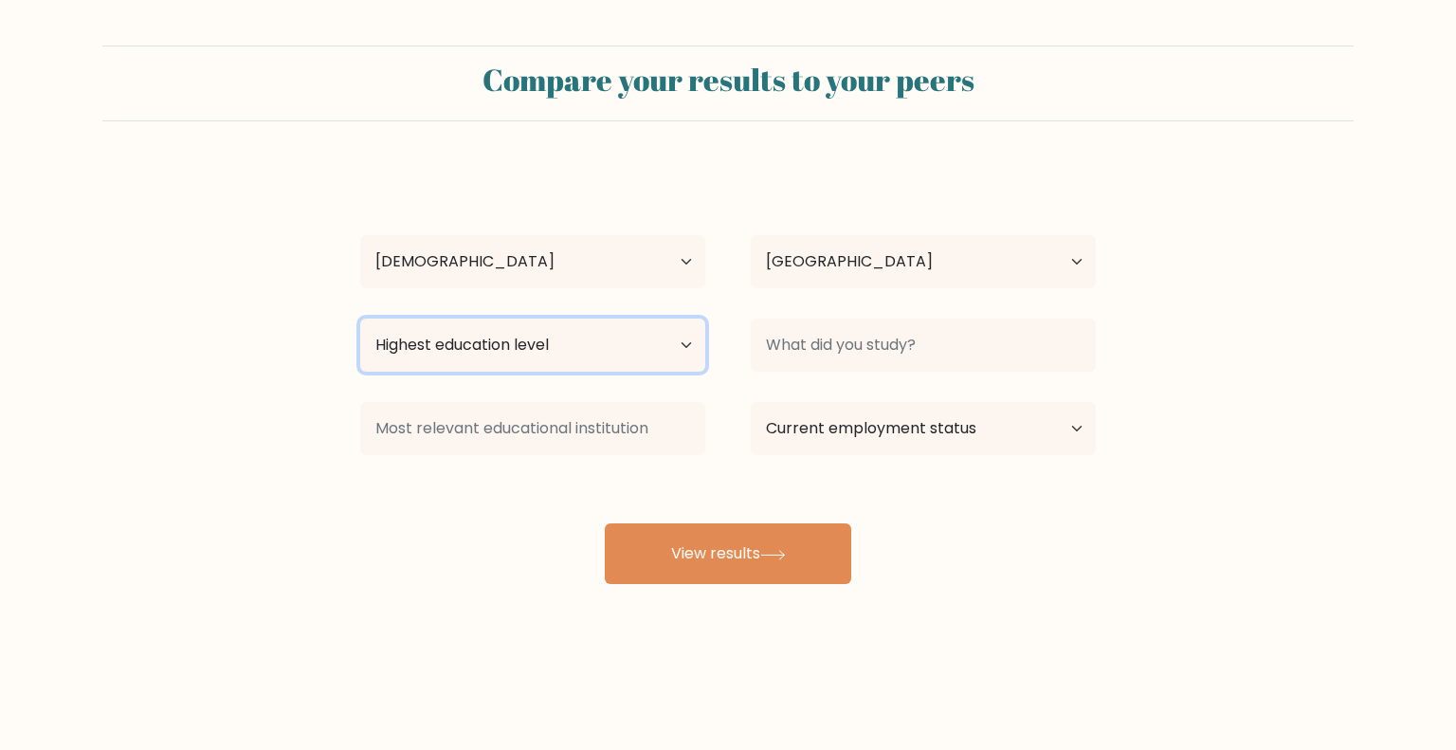
click at [609, 362] on select "Highest education level No schooling Primary Lower Secondary Upper Secondary Oc…" at bounding box center [532, 344] width 345 height 53
select select "bachelors_degree"
click at [360, 318] on select "Highest education level No schooling Primary Lower Secondary Upper Secondary Oc…" at bounding box center [532, 344] width 345 height 53
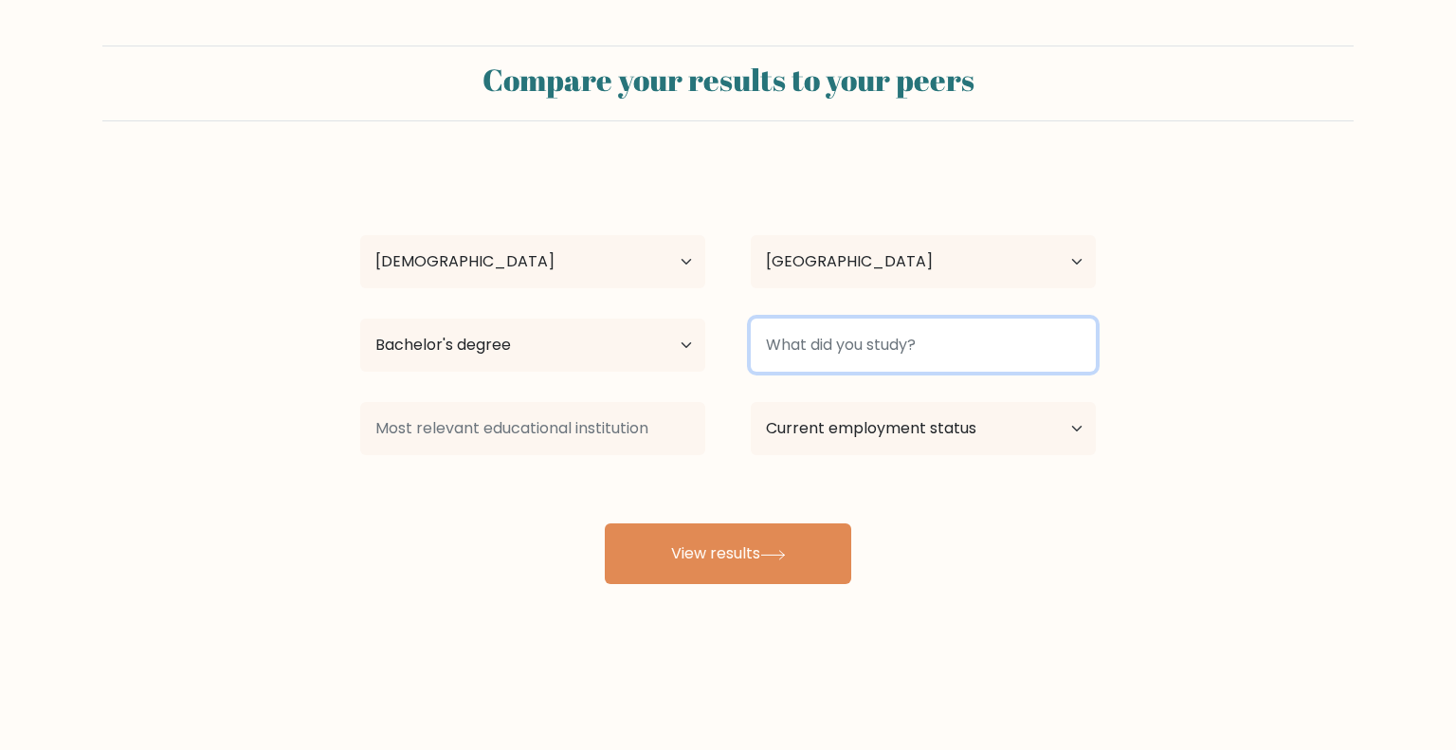
click at [840, 352] on input at bounding box center [923, 344] width 345 height 53
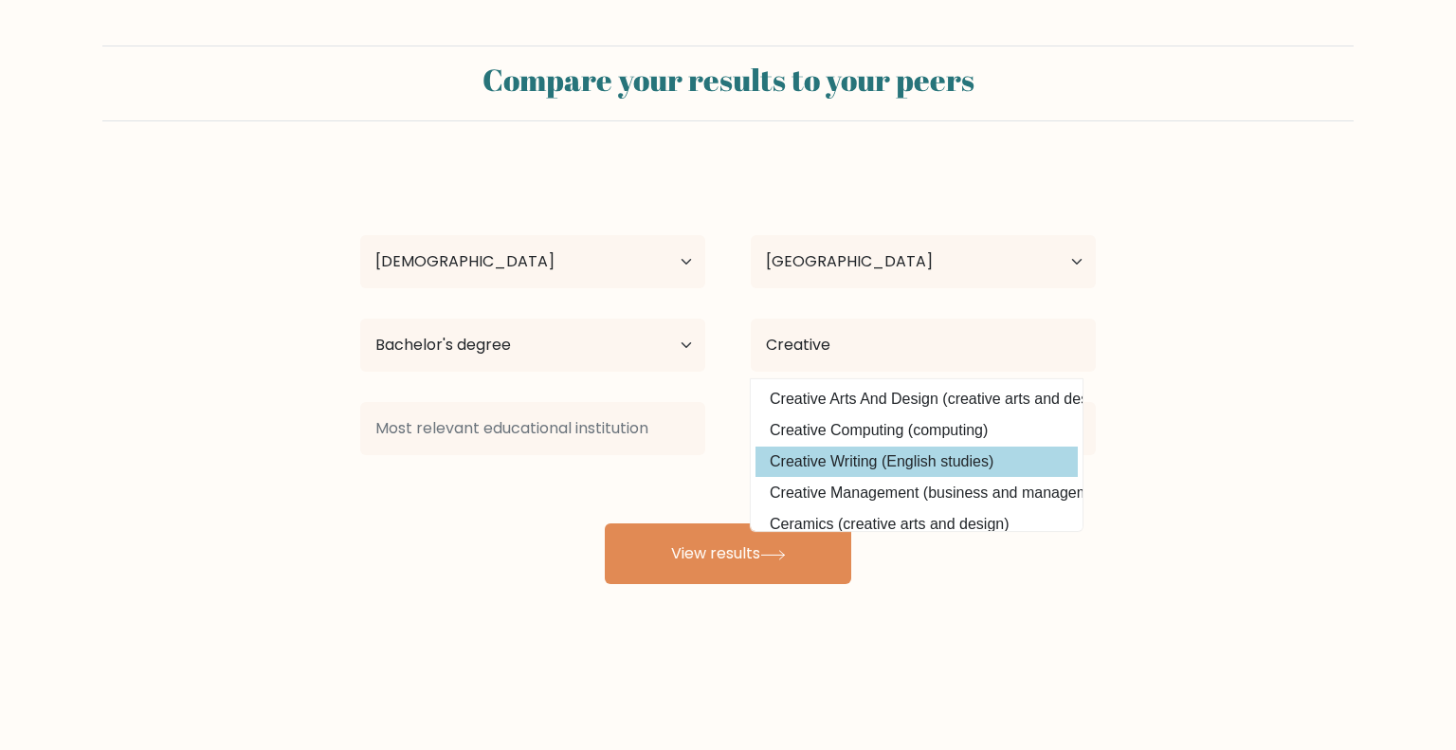
click at [859, 464] on option "Creative Writing (English studies)" at bounding box center [916, 461] width 322 height 30
type input "Creative Writing"
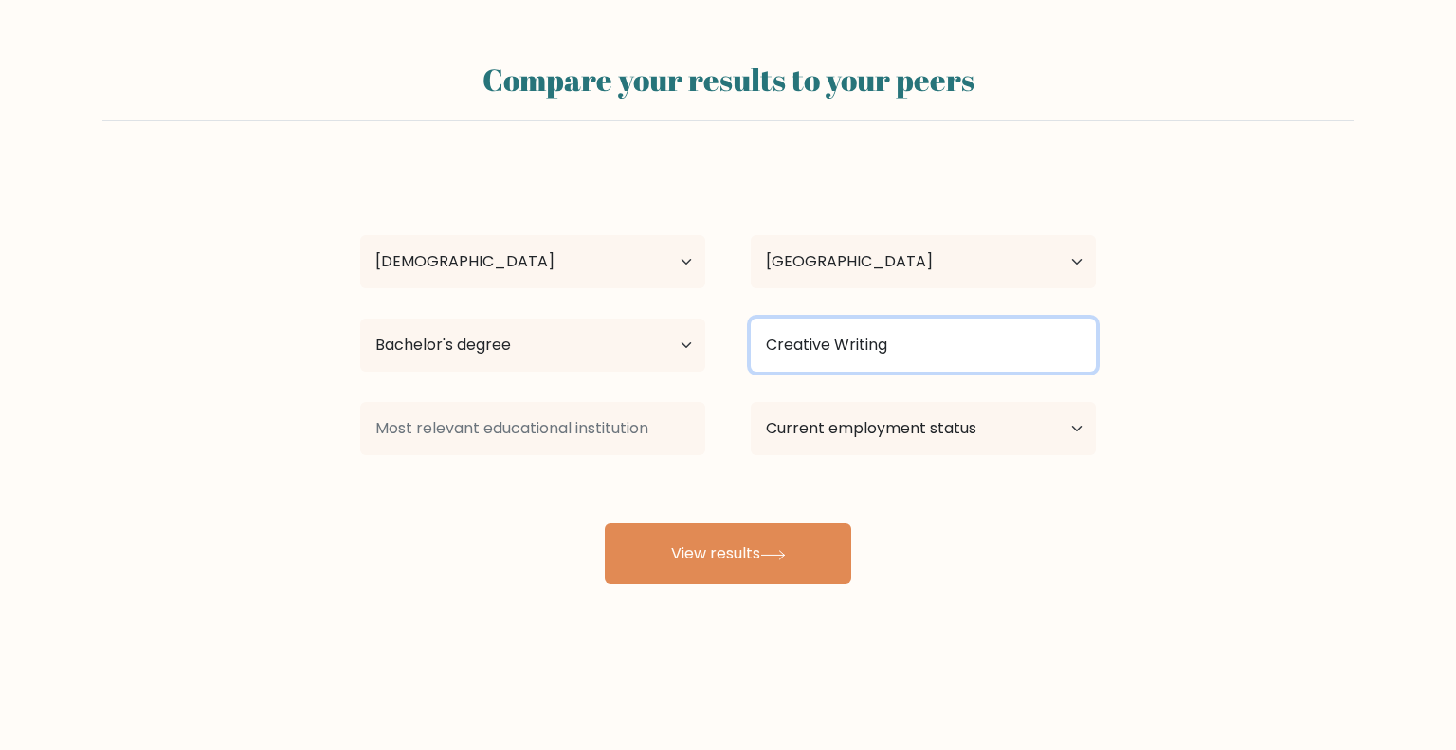
click at [929, 341] on input "Creative Writing" at bounding box center [923, 344] width 345 height 53
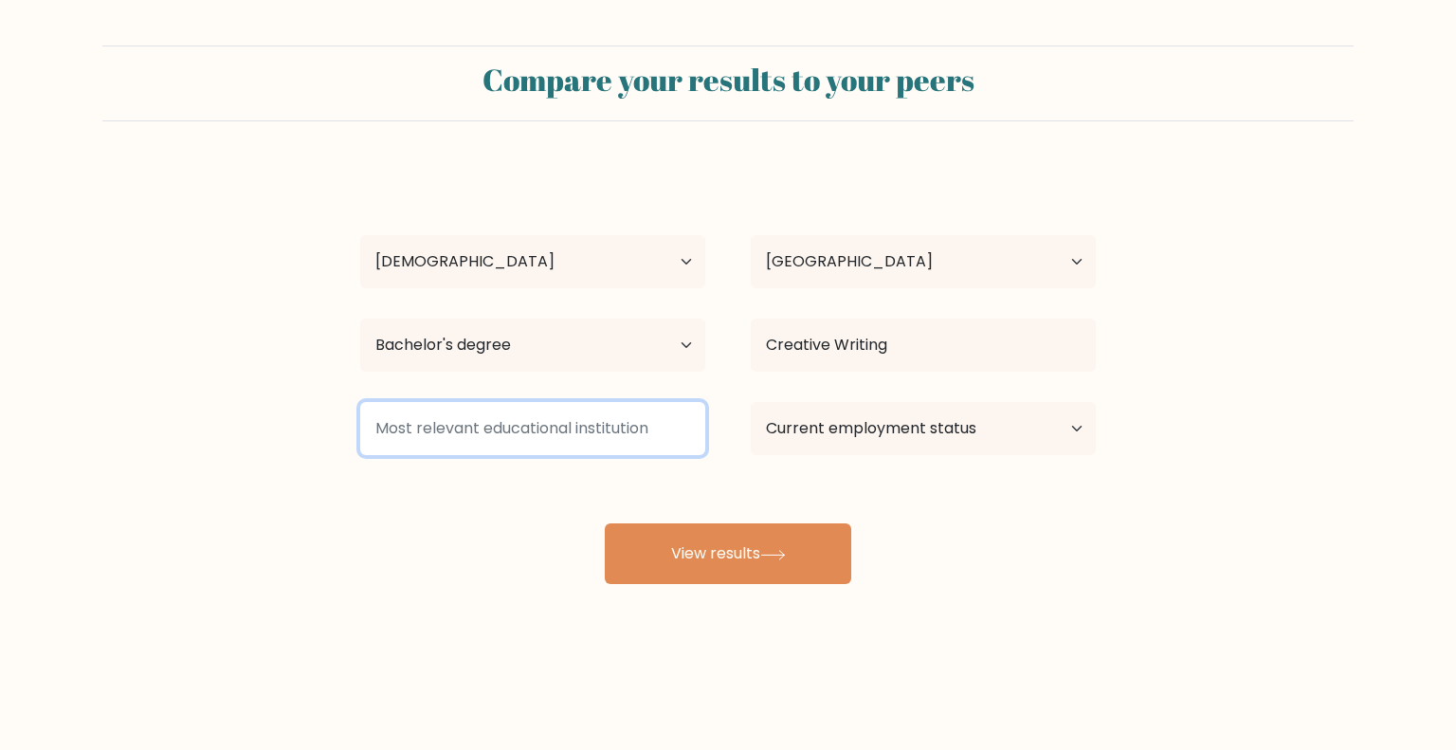
click at [675, 418] on input at bounding box center [532, 428] width 345 height 53
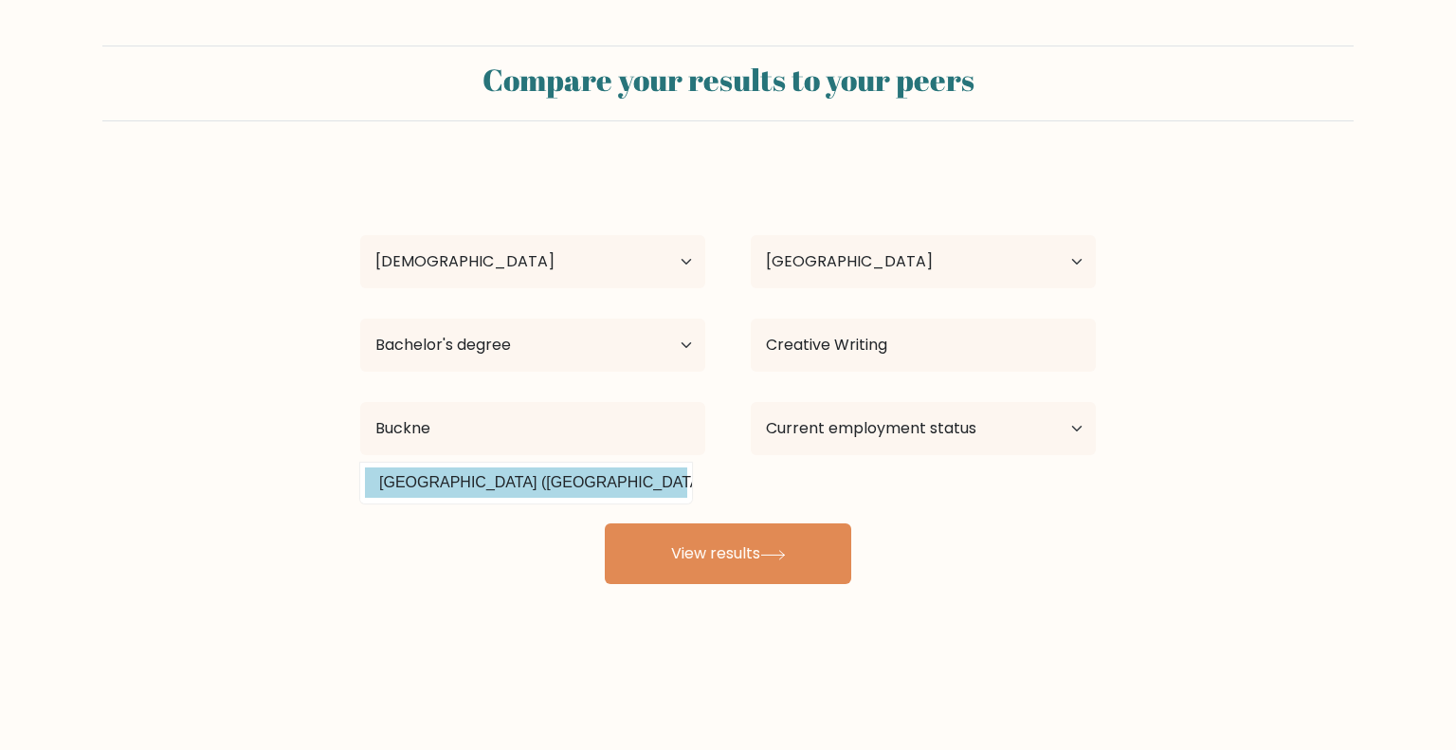
click at [421, 492] on option "Bucknell University (United States)" at bounding box center [526, 482] width 322 height 30
type input "[GEOGRAPHIC_DATA]"
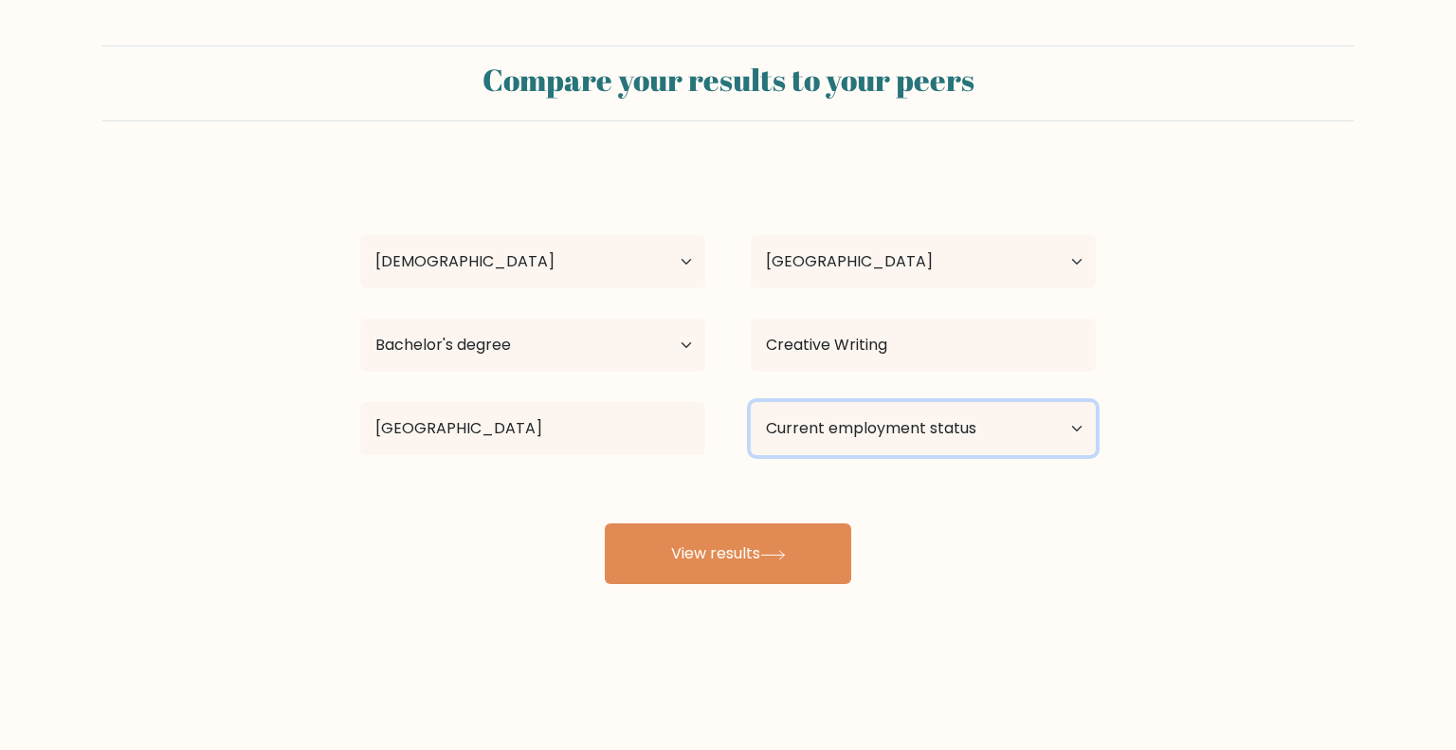
click at [969, 438] on select "Current employment status Employed Student Retired Other / prefer not to answer" at bounding box center [923, 428] width 345 height 53
select select "other"
click at [751, 402] on select "Current employment status Employed Student Retired Other / prefer not to answer" at bounding box center [923, 428] width 345 height 53
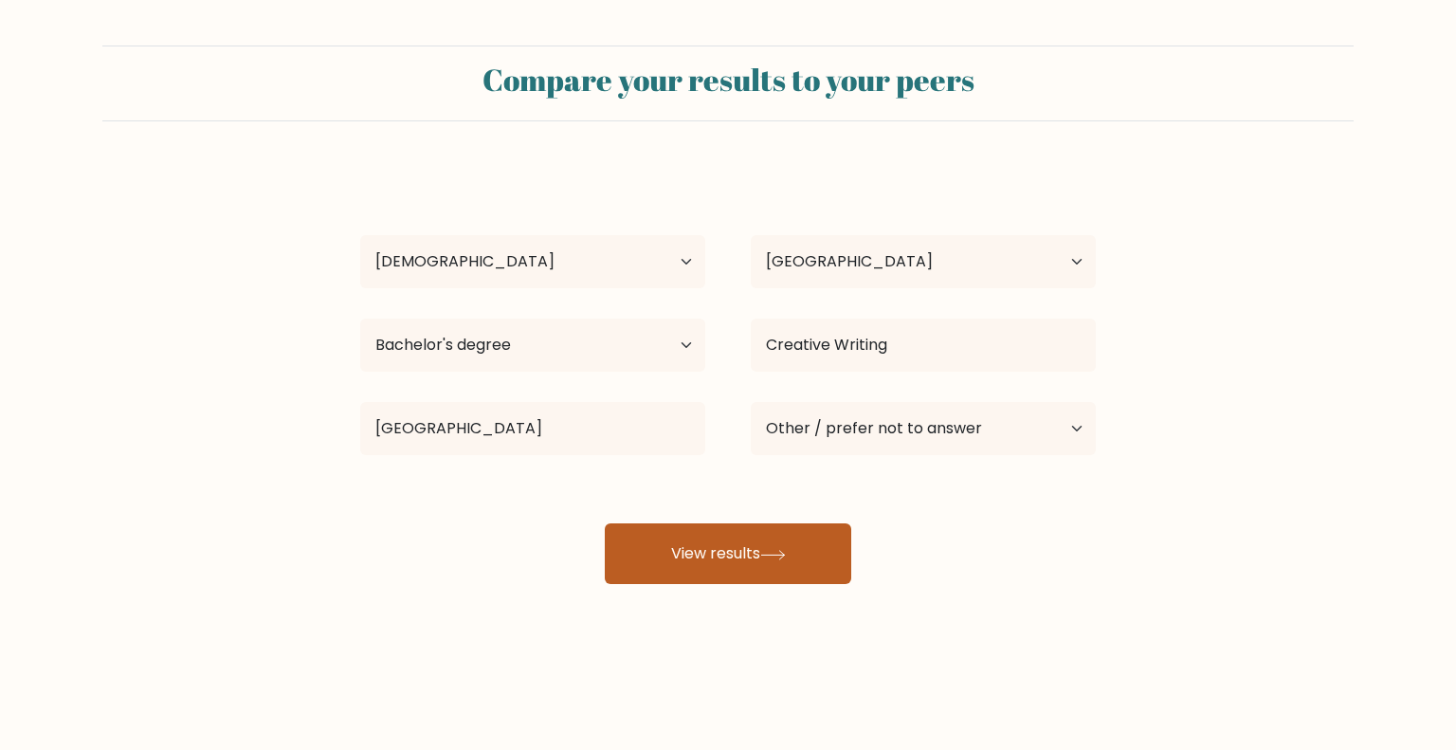
click at [775, 570] on button "View results" at bounding box center [728, 553] width 246 height 61
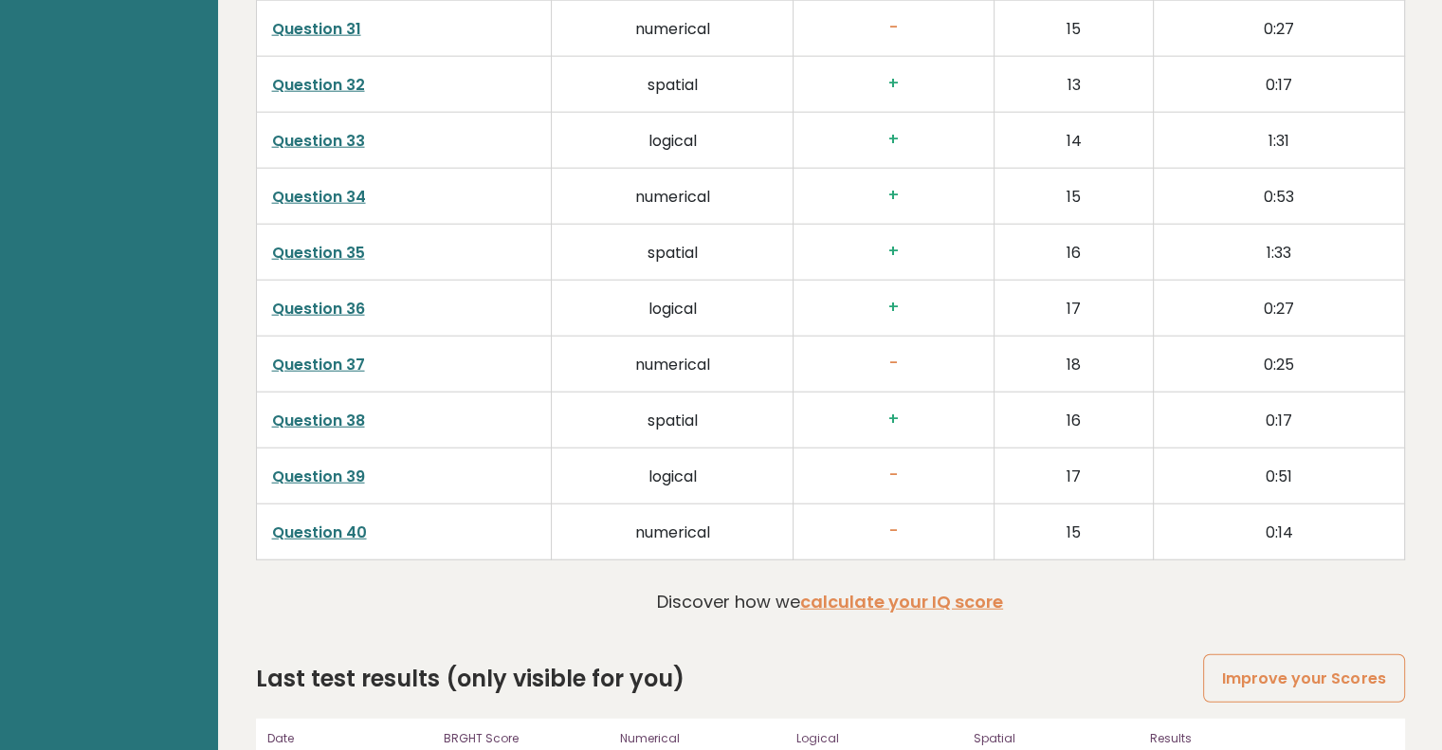
scroll to position [4871, 0]
